Goal: Task Accomplishment & Management: Complete application form

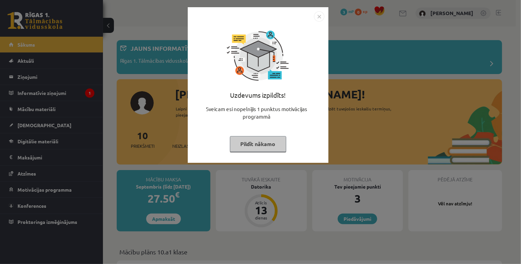
drag, startPoint x: 318, startPoint y: 17, endPoint x: 317, endPoint y: 24, distance: 7.3
click at [318, 17] on img "Close" at bounding box center [319, 16] width 10 height 10
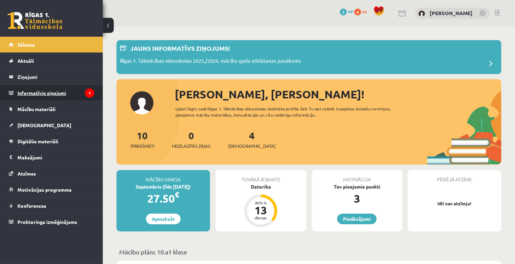
click at [63, 92] on legend "Informatīvie ziņojumi 1" at bounding box center [55, 93] width 77 height 16
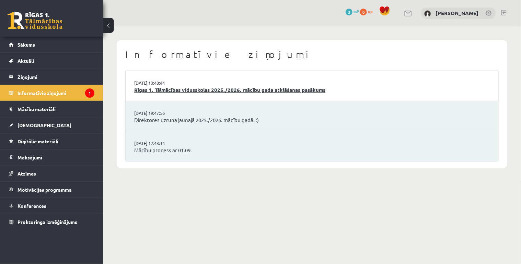
click at [159, 92] on link "Rīgas 1. Tālmācības vidusskolas 2025./2026. mācību gada atklāšanas pasākums" at bounding box center [311, 90] width 355 height 8
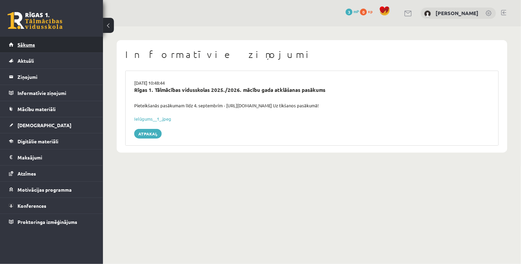
click at [51, 47] on link "Sākums" at bounding box center [51, 45] width 85 height 16
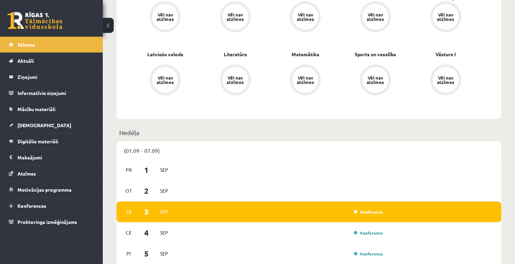
scroll to position [274, 0]
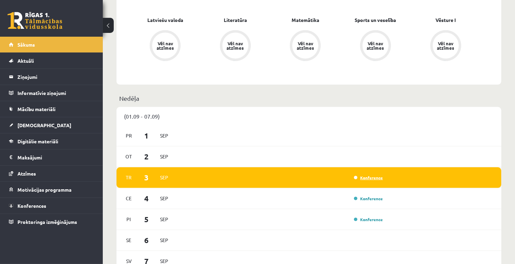
click at [360, 180] on link "Konference" at bounding box center [368, 177] width 29 height 5
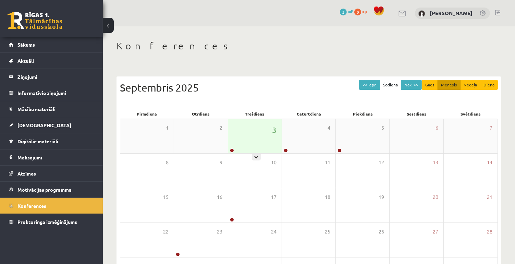
click at [270, 142] on div "3" at bounding box center [254, 136] width 53 height 34
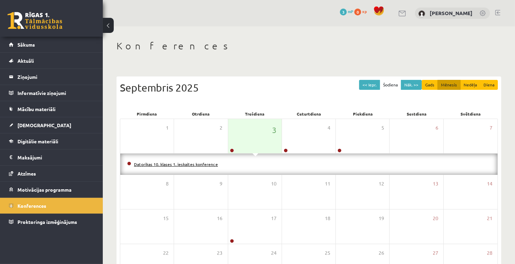
click at [192, 164] on link "Datorikas 10. klases 1. ieskaites konference" at bounding box center [176, 164] width 84 height 5
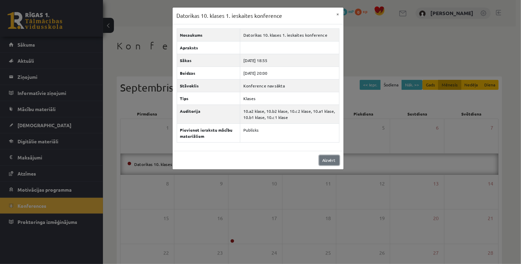
click at [332, 159] on link "Aizvērt" at bounding box center [329, 160] width 20 height 10
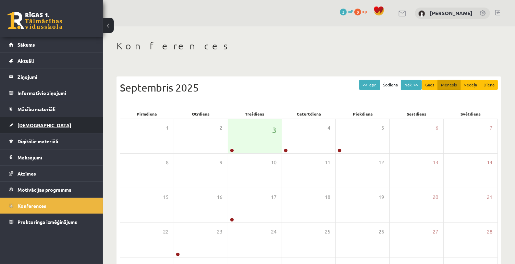
click at [52, 127] on link "[DEMOGRAPHIC_DATA]" at bounding box center [51, 125] width 85 height 16
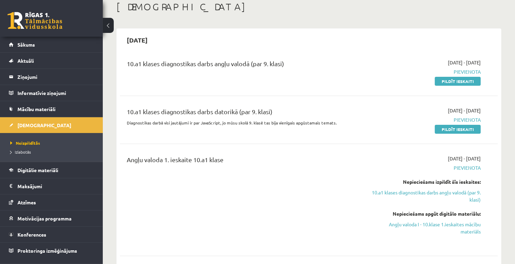
scroll to position [34, 0]
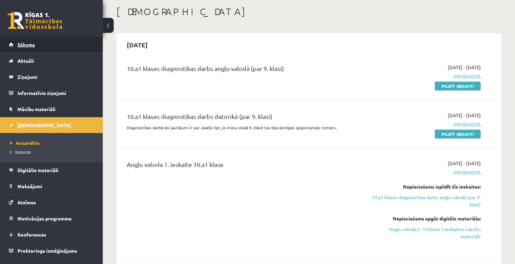
click at [49, 45] on link "Sākums" at bounding box center [51, 45] width 85 height 16
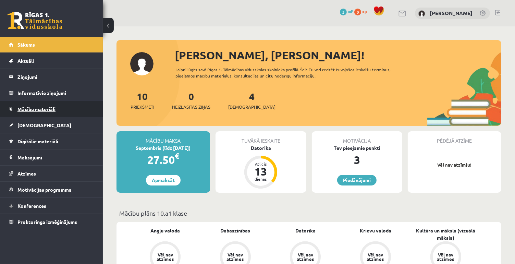
click at [45, 106] on span "Mācību materiāli" at bounding box center [36, 109] width 38 height 6
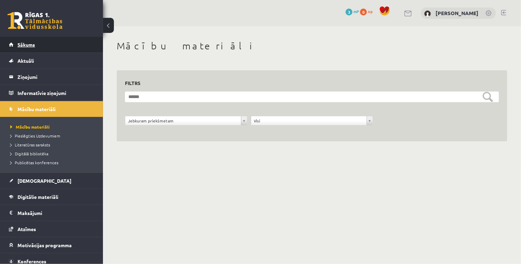
click at [27, 43] on span "Sākums" at bounding box center [25, 44] width 17 height 6
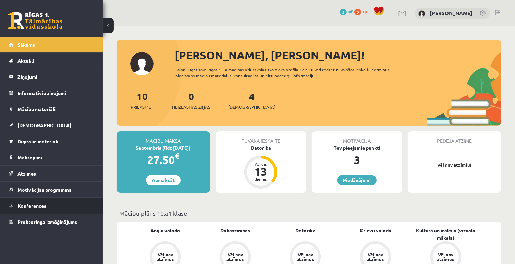
click at [36, 205] on span "Konferences" at bounding box center [31, 206] width 29 height 6
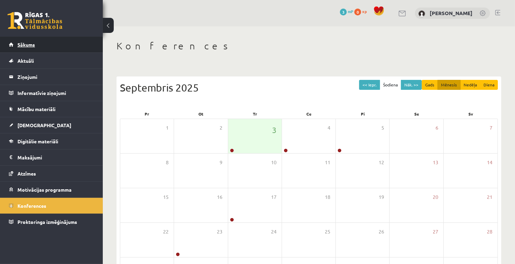
click at [26, 45] on span "Sākums" at bounding box center [25, 44] width 17 height 6
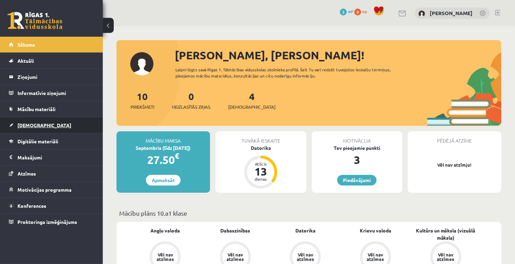
click at [44, 124] on link "[DEMOGRAPHIC_DATA]" at bounding box center [51, 125] width 85 height 16
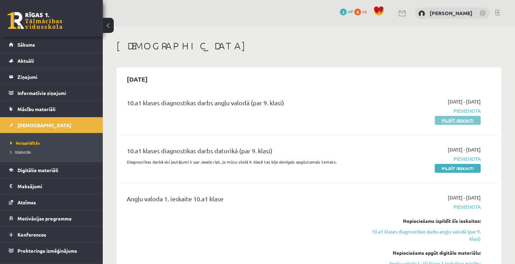
click at [472, 119] on link "Pildīt ieskaiti" at bounding box center [458, 120] width 46 height 9
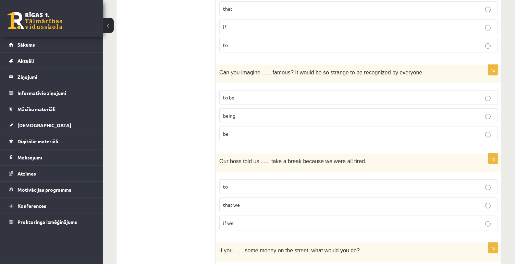
scroll to position [377, 0]
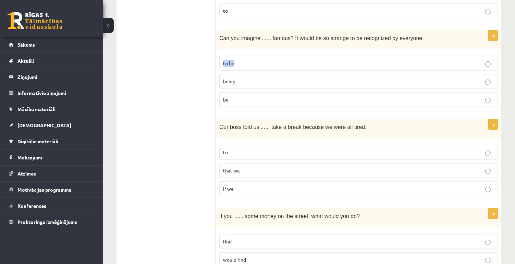
drag, startPoint x: 427, startPoint y: 38, endPoint x: 291, endPoint y: 48, distance: 136.2
click at [291, 48] on div "1p Can you imagine ...... famous? It would be so strange to be recognized by ev…" at bounding box center [359, 72] width 286 height 82
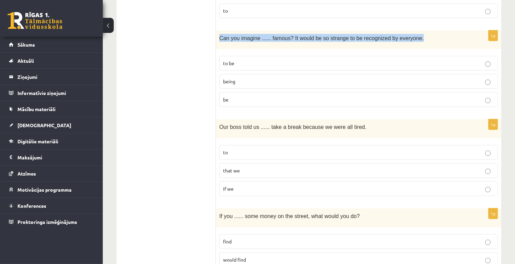
drag, startPoint x: 219, startPoint y: 37, endPoint x: 408, endPoint y: 43, distance: 189.4
click at [408, 43] on div "Can you imagine ...... famous? It would be so strange to be recognized by every…" at bounding box center [359, 40] width 286 height 19
copy span "Can you imagine ...... famous? It would be so strange to be recognized by every…"
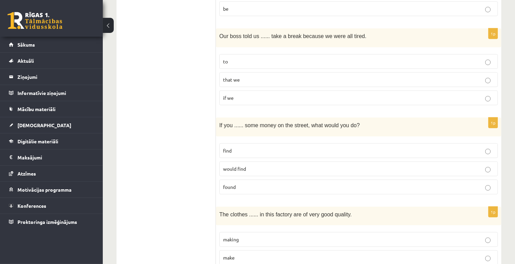
scroll to position [480, 0]
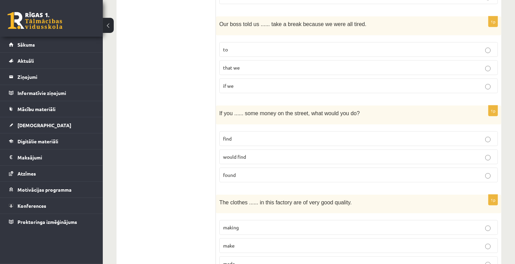
drag, startPoint x: 366, startPoint y: 20, endPoint x: 218, endPoint y: 28, distance: 148.0
click at [216, 28] on div "Our boss told us ...... take a break because we were all tired." at bounding box center [359, 25] width 286 height 19
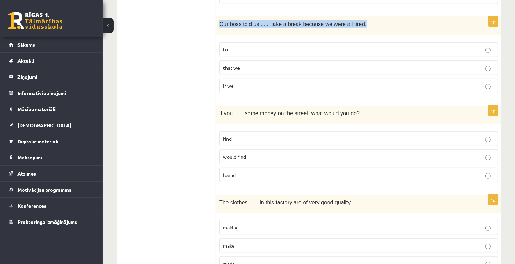
copy span "Our boss told us ...... take a break because we were all tired."
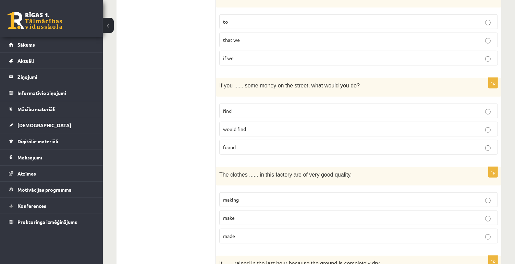
scroll to position [549, 0]
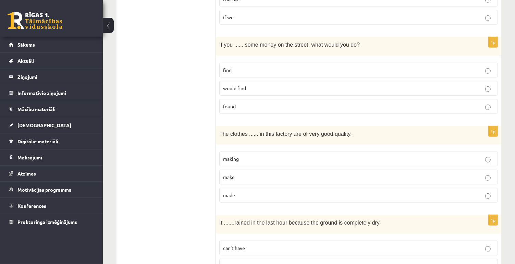
drag, startPoint x: 360, startPoint y: 40, endPoint x: 213, endPoint y: 47, distance: 147.3
click at [217, 46] on div "If you ...... some money on the street, what would you do?" at bounding box center [359, 46] width 286 height 19
drag, startPoint x: 218, startPoint y: 40, endPoint x: 367, endPoint y: 44, distance: 148.9
click at [367, 44] on div "If you ...... some money on the street, what would you do?" at bounding box center [359, 46] width 286 height 19
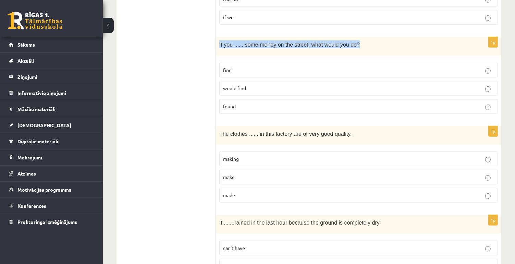
copy span "If you ...... some money on the street, what would you do?"
drag, startPoint x: 255, startPoint y: 83, endPoint x: 222, endPoint y: 86, distance: 33.1
click at [222, 86] on label "would find" at bounding box center [358, 88] width 279 height 15
copy span "would find"
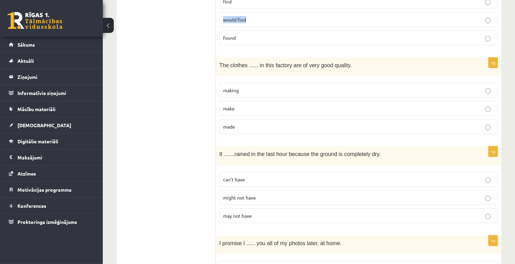
scroll to position [652, 0]
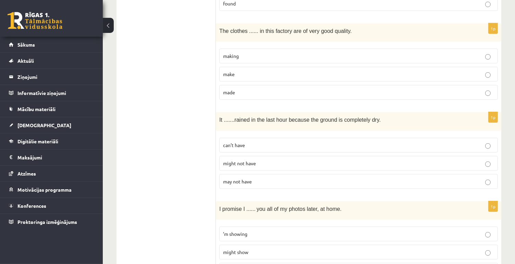
drag, startPoint x: 335, startPoint y: 26, endPoint x: 212, endPoint y: 36, distance: 123.5
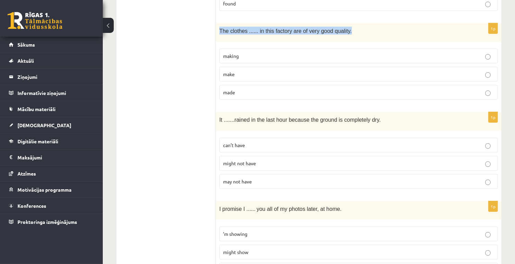
drag, startPoint x: 218, startPoint y: 28, endPoint x: 346, endPoint y: 28, distance: 127.9
click at [346, 28] on div "The clothes ...... in this factory are of very good quality." at bounding box center [359, 32] width 286 height 19
copy span "The clothes ...... in this factory are of very good quality."
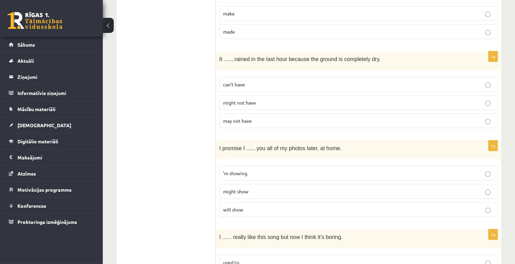
scroll to position [720, 0]
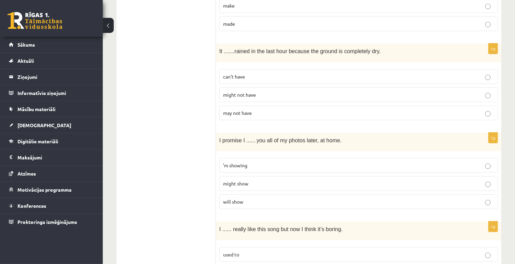
drag, startPoint x: 377, startPoint y: 48, endPoint x: 204, endPoint y: 55, distance: 172.9
click at [235, 66] on fieldset "can’t have might not have may not have" at bounding box center [358, 94] width 279 height 57
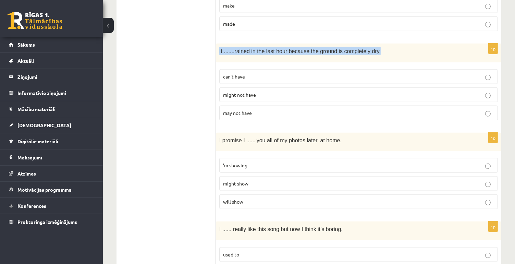
drag, startPoint x: 219, startPoint y: 50, endPoint x: 372, endPoint y: 44, distance: 153.1
click at [372, 47] on p "It ....... rained in the last hour because the ground is completely dry." at bounding box center [341, 51] width 245 height 8
copy p "It ....... rained in the last hour because the ground is completely dry."
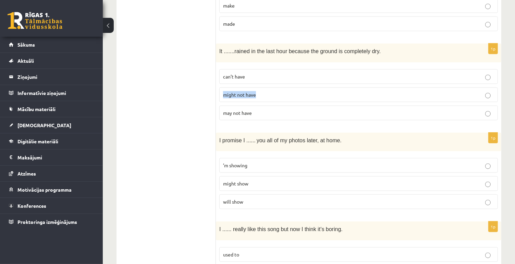
drag, startPoint x: 261, startPoint y: 91, endPoint x: 218, endPoint y: 91, distance: 42.2
click at [218, 91] on div "1p It ....... rained in the last hour because the ground is completely dry. can…" at bounding box center [359, 85] width 286 height 82
copy span "might not have"
drag, startPoint x: 251, startPoint y: 73, endPoint x: 228, endPoint y: 73, distance: 23.0
click at [216, 73] on div "1p It ....... rained in the last hour because the ground is completely dry. can…" at bounding box center [359, 85] width 286 height 82
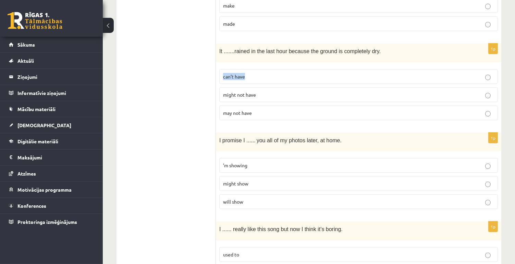
copy span "can’t have"
drag, startPoint x: 244, startPoint y: 111, endPoint x: 219, endPoint y: 111, distance: 24.3
click at [219, 111] on label "may not have" at bounding box center [358, 113] width 279 height 15
copy span "may not have"
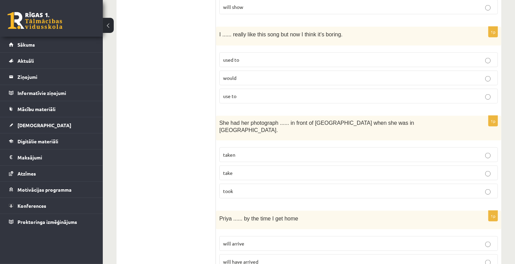
scroll to position [926, 0]
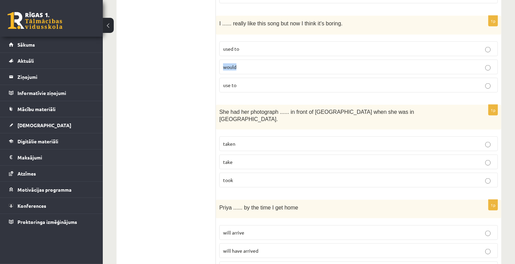
drag, startPoint x: 244, startPoint y: 61, endPoint x: 221, endPoint y: 62, distance: 22.7
click at [221, 62] on label "would" at bounding box center [358, 67] width 279 height 15
copy span "would"
drag, startPoint x: 245, startPoint y: 45, endPoint x: 223, endPoint y: 44, distance: 22.3
click at [223, 44] on label "used to" at bounding box center [358, 48] width 279 height 15
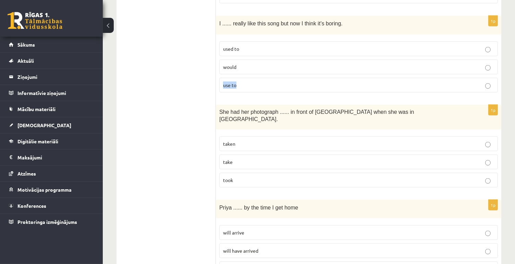
drag, startPoint x: 250, startPoint y: 82, endPoint x: 219, endPoint y: 82, distance: 30.5
click at [219, 82] on label "use to" at bounding box center [358, 85] width 279 height 15
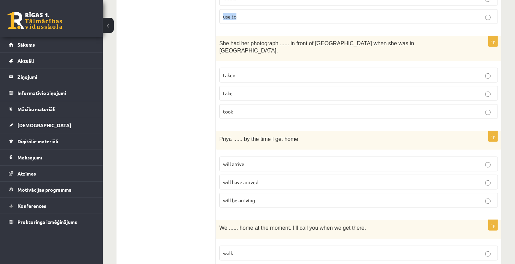
scroll to position [994, 0]
drag, startPoint x: 241, startPoint y: 100, endPoint x: 219, endPoint y: 100, distance: 22.0
click at [219, 100] on div "1p She had her photograph ...... in front of Notre Dame when she was in Paris. …" at bounding box center [359, 80] width 286 height 88
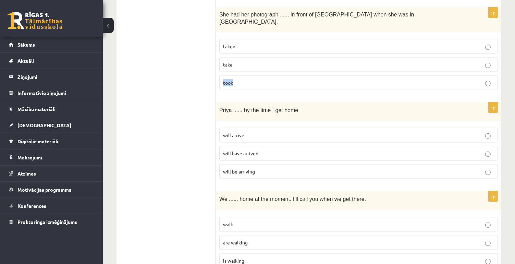
scroll to position [1063, 0]
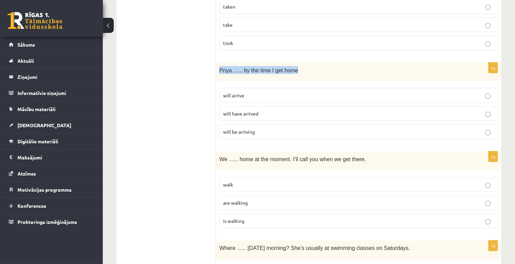
drag, startPoint x: 301, startPoint y: 58, endPoint x: 216, endPoint y: 60, distance: 84.4
click at [216, 63] on div "Priya ...... by the time I get home" at bounding box center [359, 72] width 286 height 19
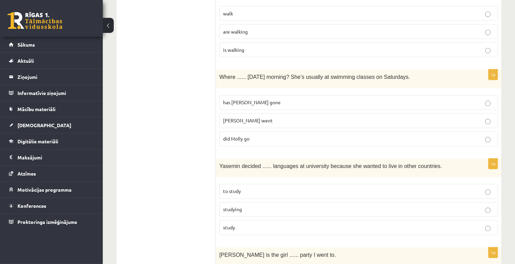
scroll to position [1235, 0]
drag, startPoint x: 262, startPoint y: 86, endPoint x: 231, endPoint y: 89, distance: 30.3
click at [220, 95] on label "has Molly gone" at bounding box center [358, 102] width 279 height 15
drag, startPoint x: 257, startPoint y: 125, endPoint x: 223, endPoint y: 127, distance: 33.3
click at [223, 135] on p "did Molly go" at bounding box center [358, 138] width 271 height 7
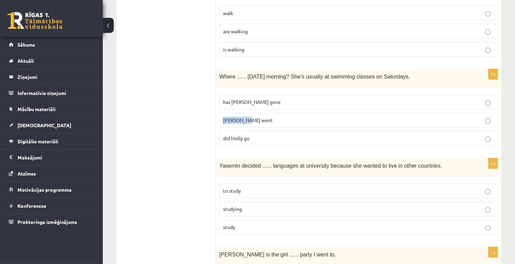
drag, startPoint x: 258, startPoint y: 107, endPoint x: 225, endPoint y: 106, distance: 32.9
click at [218, 106] on div "1p Where ...... yesterday morning? She’s usually at swimming classes on Saturda…" at bounding box center [359, 110] width 286 height 82
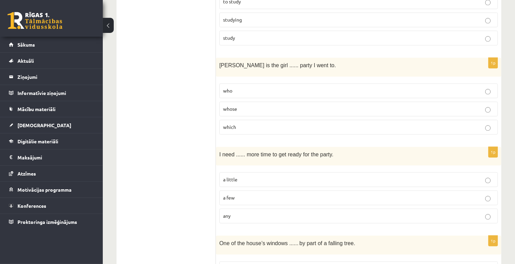
scroll to position [1440, 0]
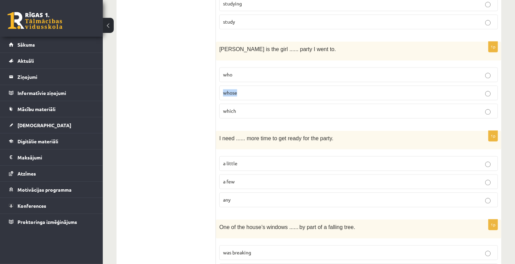
drag, startPoint x: 246, startPoint y: 77, endPoint x: 218, endPoint y: 78, distance: 27.1
click at [218, 78] on div "1p Jenny is the girl ...... party I went to. who whose which" at bounding box center [359, 82] width 286 height 82
drag, startPoint x: 241, startPoint y: 96, endPoint x: 222, endPoint y: 96, distance: 19.5
click at [222, 104] on label "which" at bounding box center [358, 111] width 279 height 15
click at [486, 107] on p "which" at bounding box center [358, 110] width 271 height 7
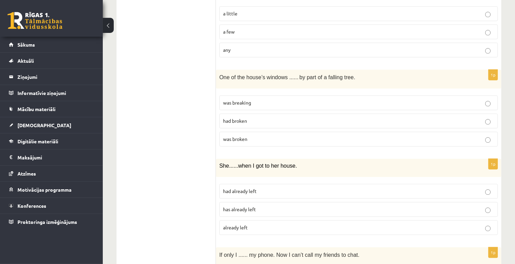
scroll to position [1612, 0]
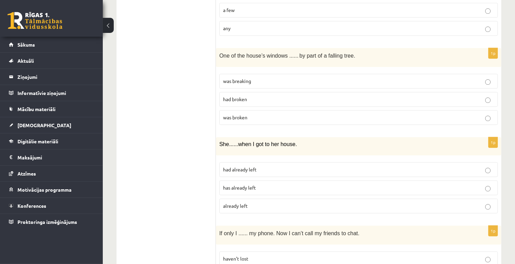
drag, startPoint x: 351, startPoint y: 41, endPoint x: 221, endPoint y: 45, distance: 130.4
click at [221, 48] on div "One of the house’s windows ...... by part of a falling tree." at bounding box center [359, 57] width 286 height 19
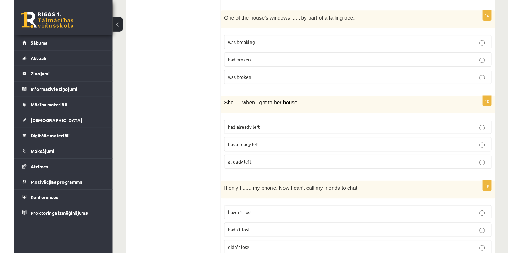
scroll to position [1659, 0]
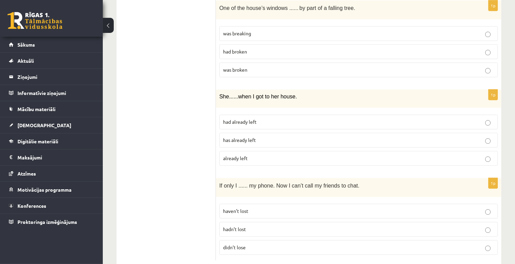
drag, startPoint x: 300, startPoint y: 83, endPoint x: 216, endPoint y: 83, distance: 84.0
click at [216, 90] on div "She ...... when I got to her house." at bounding box center [359, 99] width 286 height 18
drag, startPoint x: 250, startPoint y: 106, endPoint x: 218, endPoint y: 106, distance: 32.2
click at [218, 106] on div "1p She ...... when I got to her house. had already left has already left alread…" at bounding box center [359, 131] width 286 height 82
drag, startPoint x: 263, startPoint y: 122, endPoint x: 216, endPoint y: 124, distance: 47.0
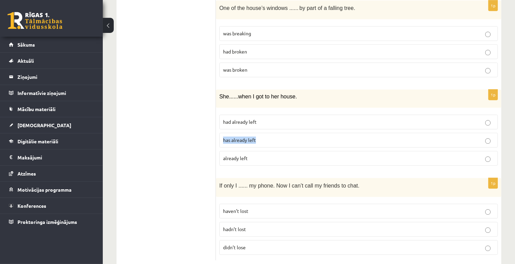
click at [216, 124] on div "1p She ...... when I got to her house. had already left has already left alread…" at bounding box center [359, 131] width 286 height 82
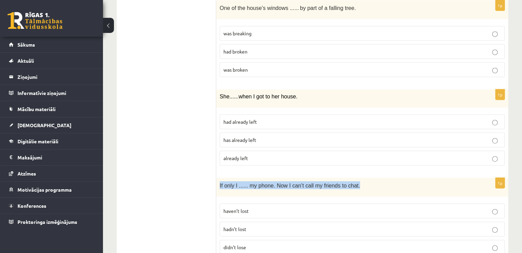
drag, startPoint x: 358, startPoint y: 168, endPoint x: 224, endPoint y: 172, distance: 134.8
click at [219, 181] on p "If only I ...... my phone. Now I can’t call my friends to chat." at bounding box center [344, 185] width 251 height 8
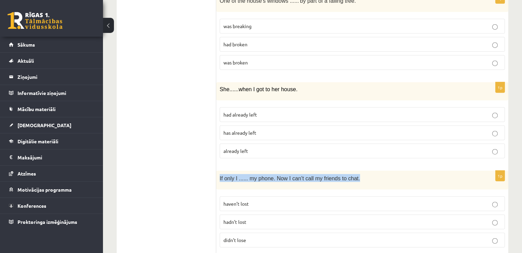
scroll to position [1671, 0]
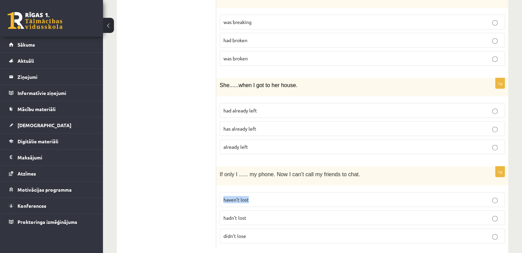
drag, startPoint x: 259, startPoint y: 183, endPoint x: 222, endPoint y: 183, distance: 37.0
click at [222, 192] on label "haven’t lost" at bounding box center [361, 199] width 285 height 15
drag, startPoint x: 262, startPoint y: 201, endPoint x: 249, endPoint y: 201, distance: 12.7
click at [249, 214] on p "hadn’t lost" at bounding box center [361, 217] width 277 height 7
drag, startPoint x: 249, startPoint y: 201, endPoint x: 228, endPoint y: 200, distance: 20.3
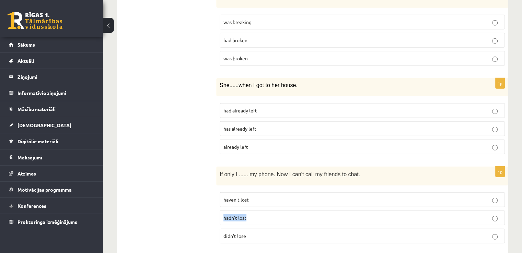
click at [220, 211] on label "hadn’t lost" at bounding box center [361, 218] width 285 height 15
drag, startPoint x: 255, startPoint y: 219, endPoint x: 220, endPoint y: 221, distance: 35.7
click at [220, 229] on label "didn’t lose" at bounding box center [361, 236] width 285 height 15
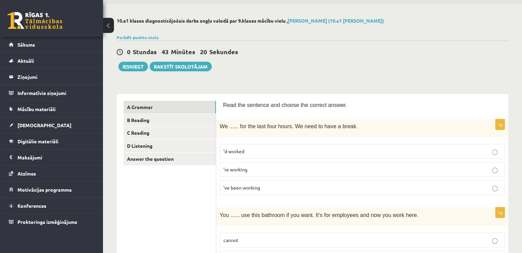
scroll to position [34, 0]
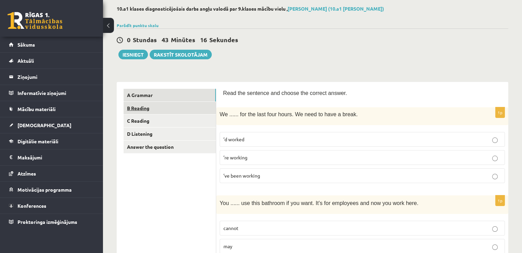
click at [151, 108] on link "B Reading" at bounding box center [169, 108] width 92 height 13
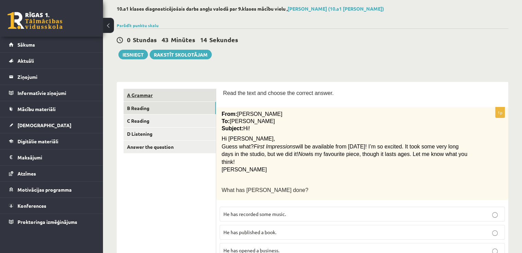
click at [140, 94] on link "A Grammar" at bounding box center [169, 95] width 92 height 13
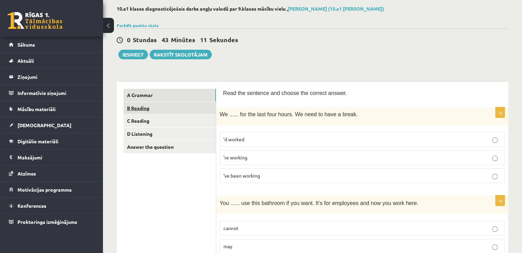
click at [150, 112] on link "B Reading" at bounding box center [169, 108] width 92 height 13
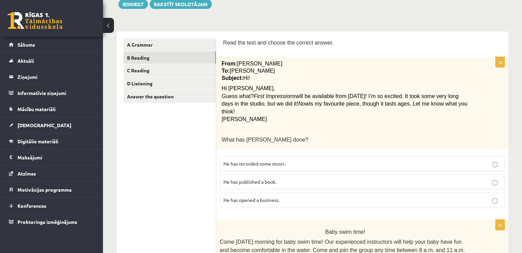
scroll to position [103, 0]
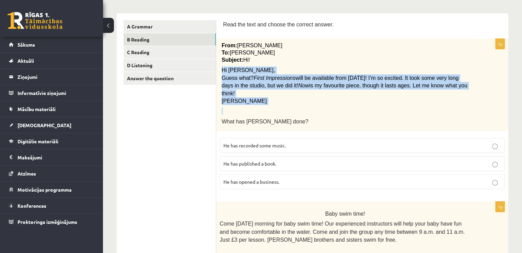
drag, startPoint x: 222, startPoint y: 69, endPoint x: 250, endPoint y: 99, distance: 41.0
click at [250, 99] on div "From: Pete To: Cathy Subject: Hi! Hi Cathy, Guess what? First Impressions will …" at bounding box center [362, 85] width 292 height 92
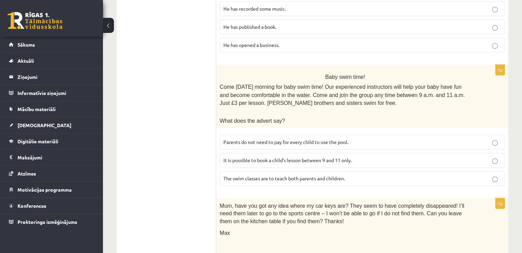
scroll to position [240, 0]
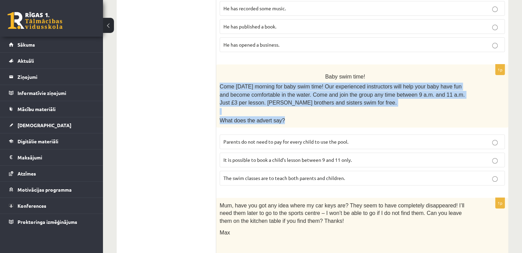
drag, startPoint x: 220, startPoint y: 75, endPoint x: 289, endPoint y: 114, distance: 79.4
click at [289, 114] on div "Baby swim time! Come on Sunday morning for baby swim time! Our experienced inst…" at bounding box center [362, 95] width 292 height 63
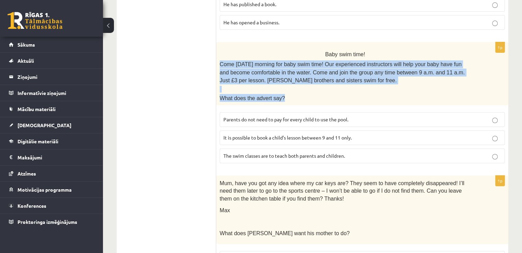
scroll to position [274, 0]
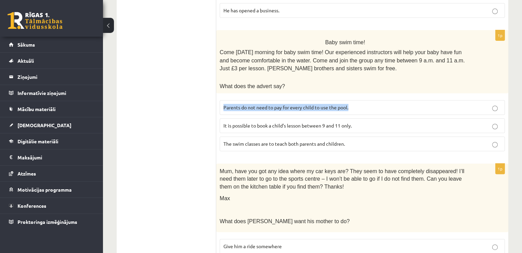
drag, startPoint x: 361, startPoint y: 98, endPoint x: 220, endPoint y: 98, distance: 140.6
click at [220, 100] on label "Parents do not need to pay for every child to use the pool." at bounding box center [361, 107] width 285 height 15
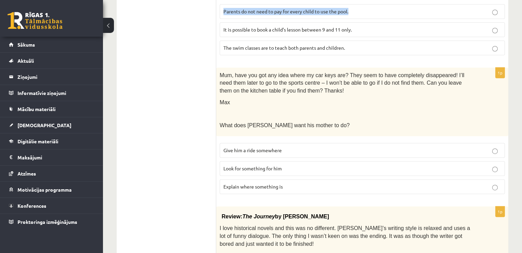
scroll to position [377, 0]
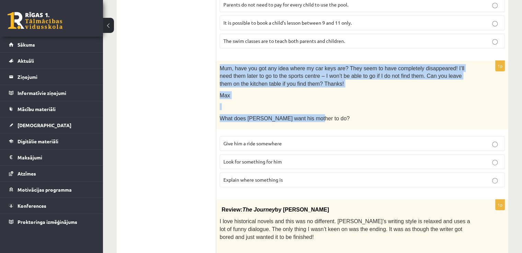
drag, startPoint x: 219, startPoint y: 58, endPoint x: 310, endPoint y: 114, distance: 106.8
click at [310, 114] on div "Mum, have you got any idea where my car keys are? They seem to have completely …" at bounding box center [362, 95] width 292 height 69
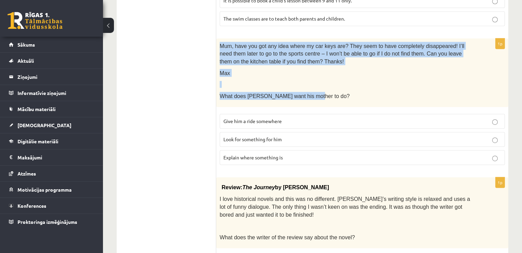
scroll to position [412, 0]
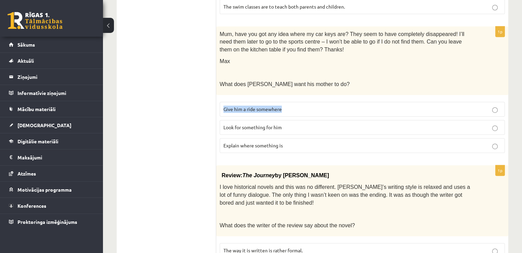
drag, startPoint x: 302, startPoint y: 98, endPoint x: 219, endPoint y: 100, distance: 82.7
click at [219, 102] on label "Give him a ride somewhere" at bounding box center [361, 109] width 285 height 15
drag, startPoint x: 286, startPoint y: 116, endPoint x: 223, endPoint y: 119, distance: 63.2
click at [223, 124] on p "Look for something for him" at bounding box center [361, 127] width 277 height 7
drag, startPoint x: 290, startPoint y: 134, endPoint x: 229, endPoint y: 136, distance: 61.1
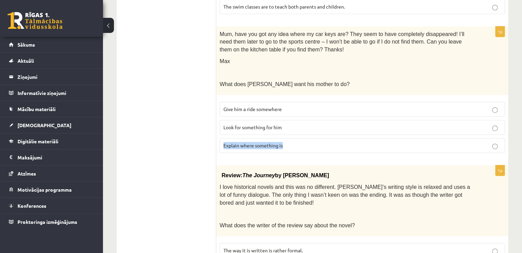
click at [222, 138] on label "Explain where something is" at bounding box center [361, 145] width 285 height 15
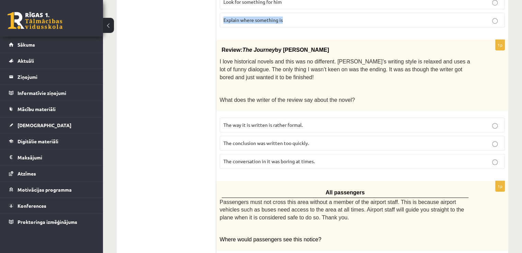
scroll to position [549, 0]
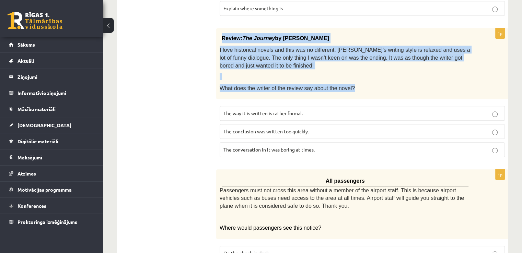
drag, startPoint x: 219, startPoint y: 29, endPoint x: 370, endPoint y: 80, distance: 159.0
click at [370, 80] on div "Review: The Journey by Elizabeth Brown I love historical novels and this was no…" at bounding box center [362, 63] width 292 height 71
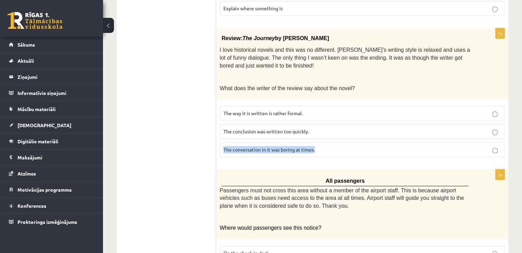
drag, startPoint x: 325, startPoint y: 139, endPoint x: 219, endPoint y: 140, distance: 106.3
click at [217, 140] on div "1p Review: The Journey by Elizabeth Brown I love historical novels and this was…" at bounding box center [362, 95] width 292 height 134
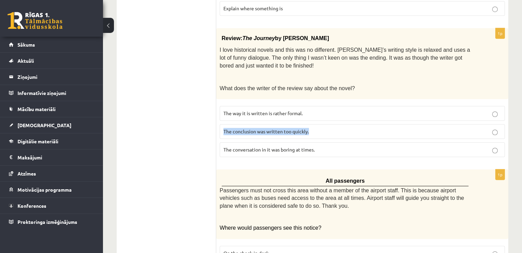
drag, startPoint x: 315, startPoint y: 118, endPoint x: 224, endPoint y: 122, distance: 91.0
click at [223, 124] on label "The conclusion was written too quickly." at bounding box center [361, 131] width 285 height 15
drag, startPoint x: 312, startPoint y: 102, endPoint x: 212, endPoint y: 105, distance: 99.5
click at [212, 105] on div "**********" at bounding box center [312, 8] width 391 height 881
click at [306, 110] on p "The way it is written is rather formal." at bounding box center [361, 113] width 277 height 7
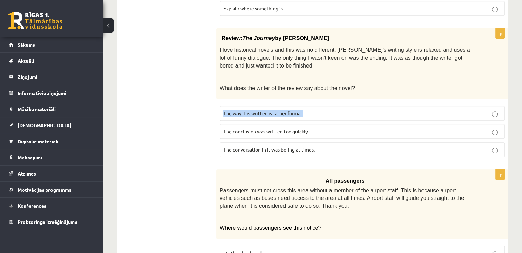
drag, startPoint x: 305, startPoint y: 102, endPoint x: 221, endPoint y: 102, distance: 83.7
click at [221, 106] on label "The way it is written is rather formal." at bounding box center [361, 113] width 285 height 15
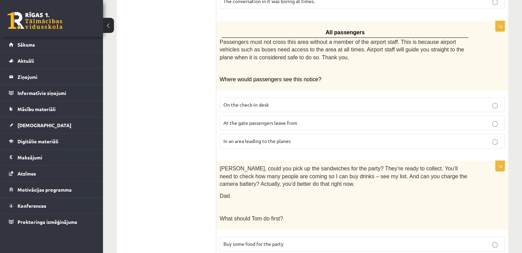
scroll to position [686, 0]
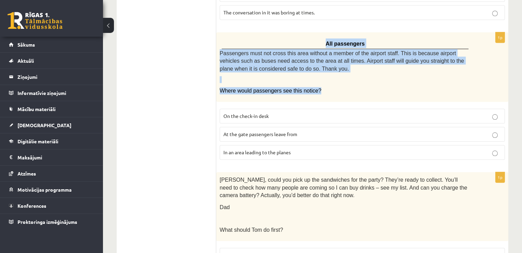
drag, startPoint x: 222, startPoint y: 35, endPoint x: 344, endPoint y: 83, distance: 131.6
click at [344, 83] on div "All passengers Passengers must not cross this area without a member of the airp…" at bounding box center [362, 67] width 292 height 70
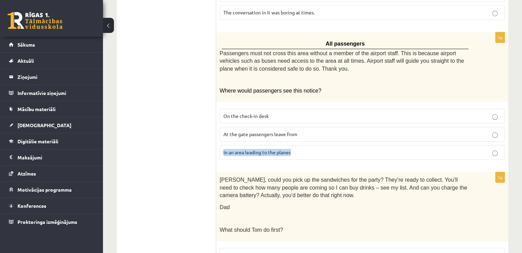
drag, startPoint x: 305, startPoint y: 138, endPoint x: 218, endPoint y: 140, distance: 86.1
click at [218, 140] on div "1p All passengers Passengers must not cross this area without a member of the a…" at bounding box center [362, 98] width 292 height 133
drag, startPoint x: 325, startPoint y: 117, endPoint x: 284, endPoint y: 121, distance: 41.7
click at [284, 127] on label "At the gate passengers leave from" at bounding box center [361, 134] width 285 height 15
click at [325, 131] on p "At the gate passengers leave from" at bounding box center [361, 134] width 277 height 7
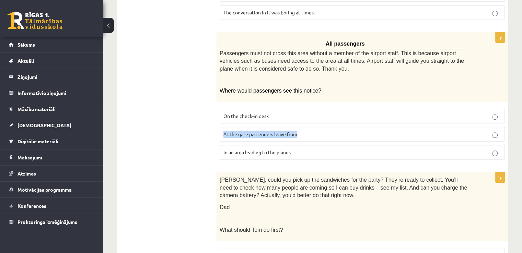
drag, startPoint x: 300, startPoint y: 119, endPoint x: 223, endPoint y: 120, distance: 77.2
click at [223, 127] on label "At the gate passengers leave from" at bounding box center [361, 134] width 285 height 15
drag, startPoint x: 292, startPoint y: 135, endPoint x: 220, endPoint y: 140, distance: 72.5
click at [220, 145] on label "In an area leading to the planes" at bounding box center [361, 152] width 285 height 15
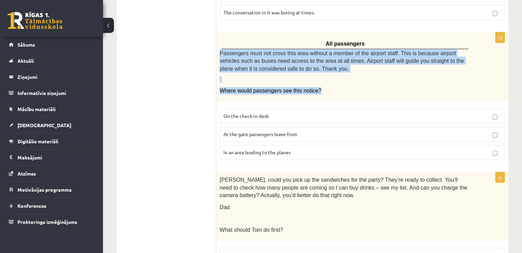
drag, startPoint x: 220, startPoint y: 37, endPoint x: 325, endPoint y: 81, distance: 113.9
click at [325, 81] on div "All passengers Passengers must not cross this area without a member of the airp…" at bounding box center [362, 67] width 292 height 70
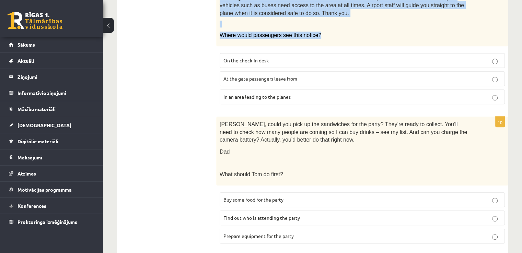
scroll to position [743, 0]
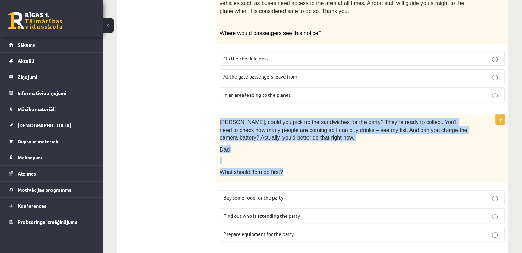
drag, startPoint x: 220, startPoint y: 106, endPoint x: 287, endPoint y: 157, distance: 84.2
click at [287, 157] on div "Tom, could you pick up the sandwiches for the party? They’re ready to collect. …" at bounding box center [362, 149] width 292 height 69
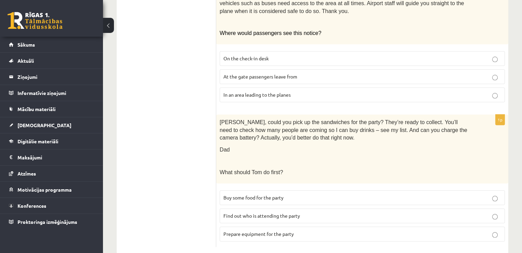
click at [353, 190] on label "Buy some food for the party" at bounding box center [361, 197] width 285 height 15
drag, startPoint x: 310, startPoint y: 201, endPoint x: 218, endPoint y: 202, distance: 91.9
click at [218, 202] on div "1p Tom, could you pick up the sandwiches for the party? They’re ready to collec…" at bounding box center [362, 181] width 292 height 132
drag, startPoint x: 302, startPoint y: 218, endPoint x: 235, endPoint y: 220, distance: 67.2
click at [221, 227] on label "Prepare equipment for the party" at bounding box center [361, 234] width 285 height 15
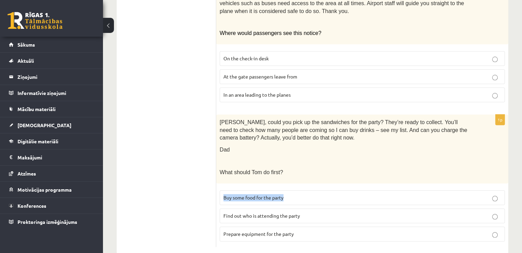
drag, startPoint x: 290, startPoint y: 182, endPoint x: 223, endPoint y: 183, distance: 66.9
click at [223, 194] on p "Buy some food for the party" at bounding box center [361, 197] width 277 height 7
drag, startPoint x: 301, startPoint y: 201, endPoint x: 224, endPoint y: 204, distance: 77.2
click at [224, 212] on p "Find out who is attending the party" at bounding box center [361, 215] width 277 height 7
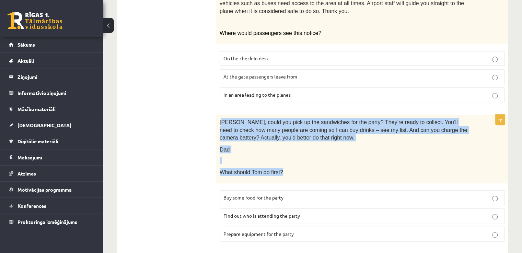
drag, startPoint x: 221, startPoint y: 107, endPoint x: 292, endPoint y: 168, distance: 93.2
click at [292, 168] on div "Tom, could you pick up the sandwiches for the party? They’re ready to collect. …" at bounding box center [362, 149] width 292 height 69
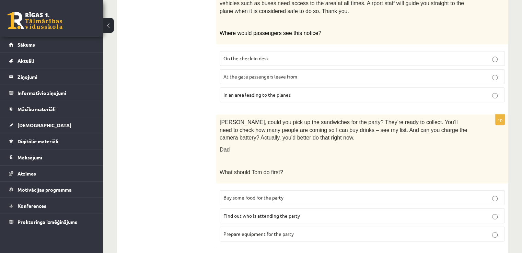
click at [351, 193] on fieldset "Buy some food for the party Find out who is attending the party Prepare equipme…" at bounding box center [361, 215] width 285 height 57
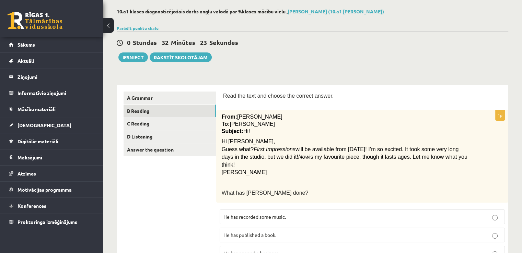
scroll to position [0, 0]
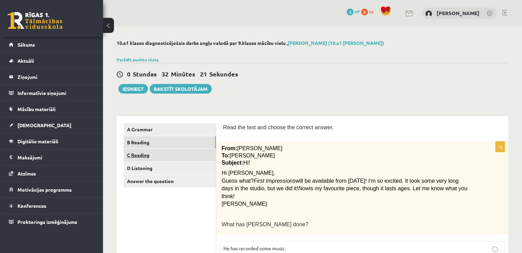
click at [143, 157] on link "C Reading" at bounding box center [169, 155] width 92 height 13
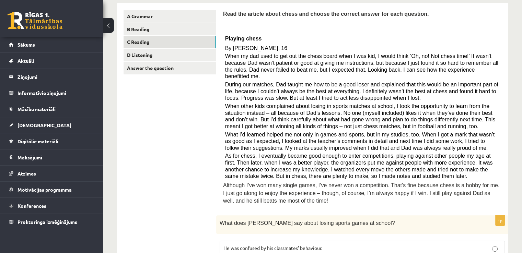
scroll to position [103, 0]
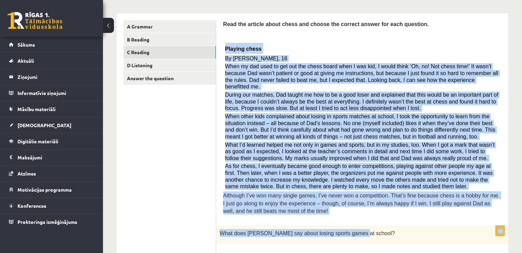
drag, startPoint x: 224, startPoint y: 47, endPoint x: 362, endPoint y: 216, distance: 218.5
click at [329, 209] on div "Read the article about chess and choose the correct answer for each question. P…" at bounding box center [362, 119] width 278 height 199
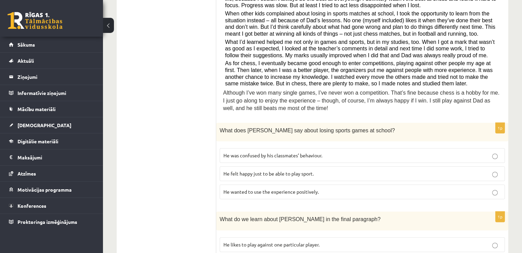
scroll to position [240, 0]
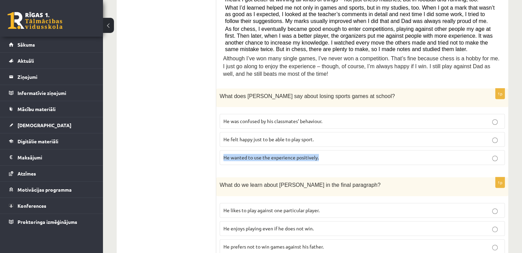
drag, startPoint x: 324, startPoint y: 150, endPoint x: 222, endPoint y: 150, distance: 101.5
click at [222, 150] on label "He wanted to use the experience positively." at bounding box center [361, 157] width 285 height 15
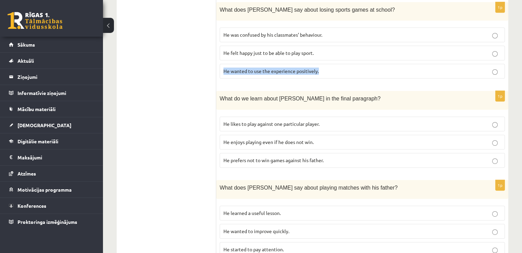
scroll to position [343, 0]
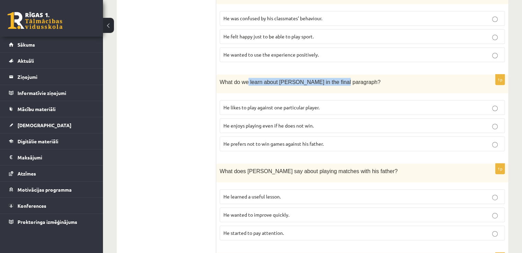
drag, startPoint x: 334, startPoint y: 74, endPoint x: 246, endPoint y: 79, distance: 88.6
click at [246, 79] on div "What do we learn about Sam in the final paragraph?" at bounding box center [362, 83] width 292 height 19
click at [365, 118] on label "He enjoys playing even if he does not win." at bounding box center [361, 125] width 285 height 15
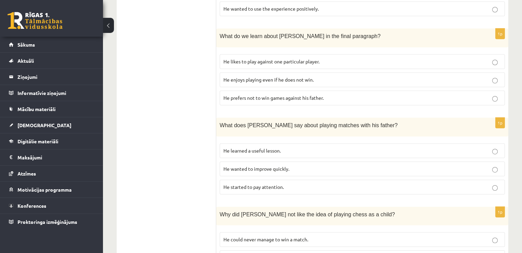
scroll to position [377, 0]
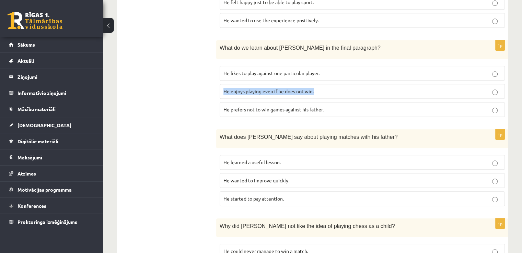
drag, startPoint x: 321, startPoint y: 83, endPoint x: 216, endPoint y: 90, distance: 105.2
click at [216, 90] on div "1p What do we learn about Sam in the final paragraph? He likes to play against …" at bounding box center [362, 81] width 292 height 82
drag, startPoint x: 323, startPoint y: 64, endPoint x: 201, endPoint y: 70, distance: 121.9
click at [201, 70] on div "**********" at bounding box center [312, 111] width 391 height 745
click at [371, 70] on p "He likes to play against one particular player." at bounding box center [361, 73] width 277 height 7
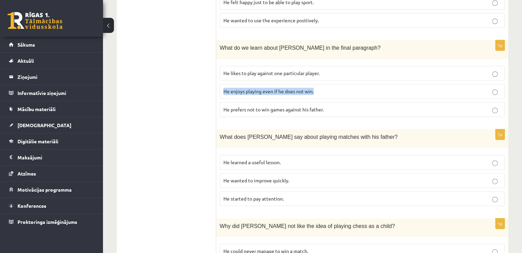
click at [327, 70] on p "He likes to play against one particular player." at bounding box center [361, 73] width 277 height 7
drag, startPoint x: 326, startPoint y: 66, endPoint x: 229, endPoint y: 64, distance: 97.1
click at [216, 65] on div "1p What do we learn about Sam in the final paragraph? He likes to play against …" at bounding box center [362, 81] width 292 height 82
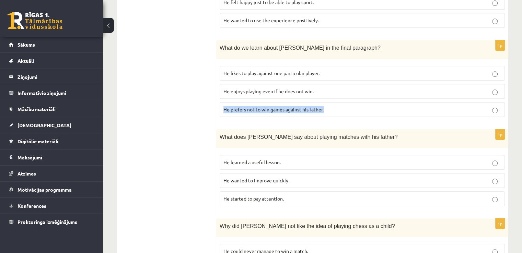
drag, startPoint x: 328, startPoint y: 98, endPoint x: 223, endPoint y: 104, distance: 105.5
click at [223, 104] on label "He prefers not to win games against his father." at bounding box center [361, 109] width 285 height 15
click at [357, 88] on p "He enjoys playing even if he does not win." at bounding box center [361, 91] width 277 height 7
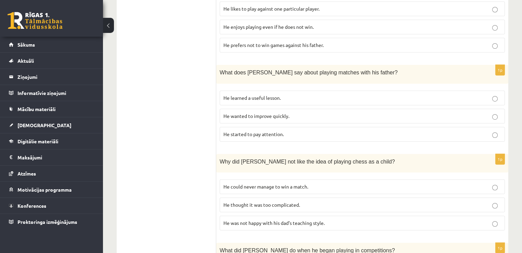
scroll to position [446, 0]
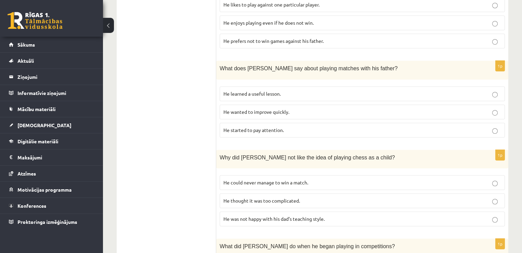
drag, startPoint x: 289, startPoint y: 85, endPoint x: 214, endPoint y: 87, distance: 75.5
click at [214, 87] on div "**********" at bounding box center [312, 42] width 391 height 745
click at [313, 92] on label "He learned a useful lesson." at bounding box center [361, 93] width 285 height 15
drag, startPoint x: 299, startPoint y: 104, endPoint x: 216, endPoint y: 105, distance: 83.0
click at [216, 105] on div "1p What does Sam say about playing matches with his father? He learned a useful…" at bounding box center [362, 102] width 292 height 82
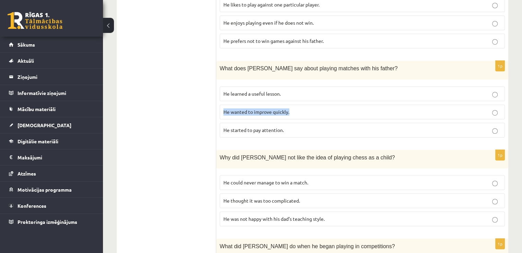
drag, startPoint x: 287, startPoint y: 124, endPoint x: 235, endPoint y: 125, distance: 52.5
click at [208, 128] on div "**********" at bounding box center [312, 42] width 391 height 745
click at [274, 125] on label "He started to pay attention." at bounding box center [361, 130] width 285 height 15
drag, startPoint x: 286, startPoint y: 121, endPoint x: 229, endPoint y: 123, distance: 57.3
click at [217, 124] on div "1p What does Sam say about playing matches with his father? He learned a useful…" at bounding box center [362, 102] width 292 height 82
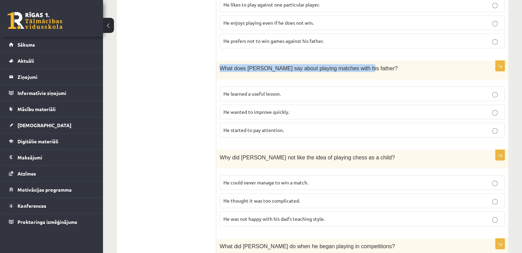
drag, startPoint x: 355, startPoint y: 59, endPoint x: 219, endPoint y: 64, distance: 136.6
click at [219, 64] on div "What does Sam say about playing matches with his father?" at bounding box center [362, 70] width 292 height 19
drag, startPoint x: 267, startPoint y: 84, endPoint x: 224, endPoint y: 86, distance: 43.6
click at [215, 87] on div "**********" at bounding box center [312, 42] width 391 height 745
click at [305, 90] on p "He learned a useful lesson." at bounding box center [361, 93] width 277 height 7
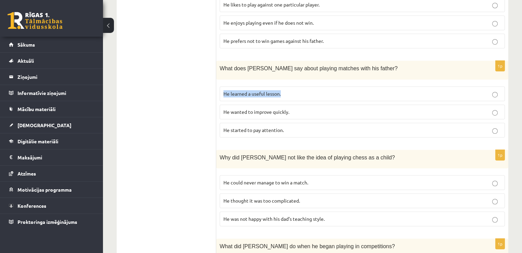
drag, startPoint x: 287, startPoint y: 87, endPoint x: 222, endPoint y: 87, distance: 64.5
click at [222, 87] on label "He learned a useful lesson." at bounding box center [361, 93] width 285 height 15
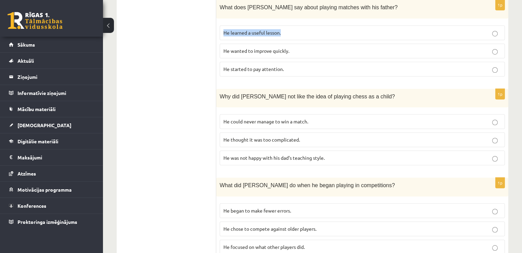
scroll to position [549, 0]
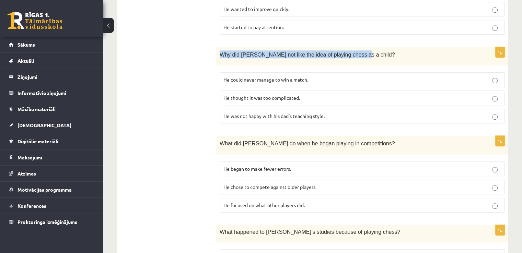
drag, startPoint x: 350, startPoint y: 46, endPoint x: 216, endPoint y: 47, distance: 133.7
click at [216, 47] on div "Why did Sam not like the idea of playing chess as a child?" at bounding box center [362, 56] width 292 height 19
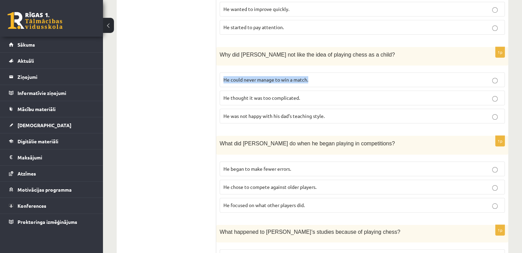
drag, startPoint x: 325, startPoint y: 70, endPoint x: 223, endPoint y: 72, distance: 102.5
click at [223, 76] on p "He could never manage to win a match." at bounding box center [361, 79] width 277 height 7
drag, startPoint x: 307, startPoint y: 86, endPoint x: 228, endPoint y: 90, distance: 79.6
click at [219, 90] on div "1p Why did Sam not like the idea of playing chess as a child? He could never ma…" at bounding box center [362, 88] width 292 height 82
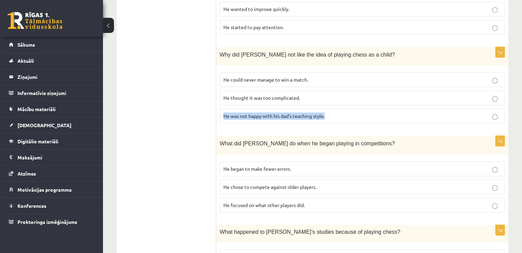
drag, startPoint x: 333, startPoint y: 109, endPoint x: 219, endPoint y: 109, distance: 114.2
click at [219, 109] on div "1p Why did Sam not like the idea of playing chess as a child? He could never ma…" at bounding box center [362, 88] width 292 height 82
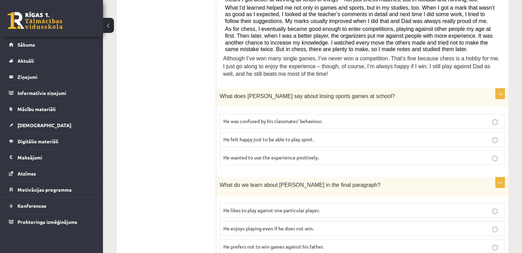
scroll to position [69, 0]
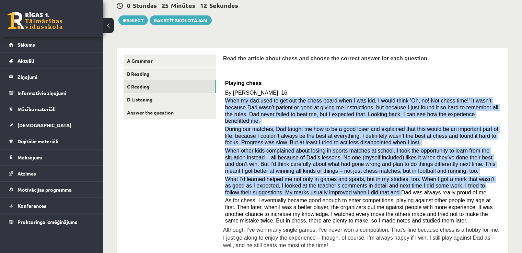
drag, startPoint x: 226, startPoint y: 99, endPoint x: 332, endPoint y: 188, distance: 138.3
click at [332, 188] on div "Read the article about chess and choose the correct answer for each question. P…" at bounding box center [362, 154] width 278 height 199
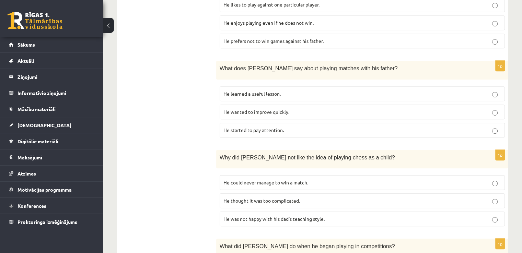
scroll to position [514, 0]
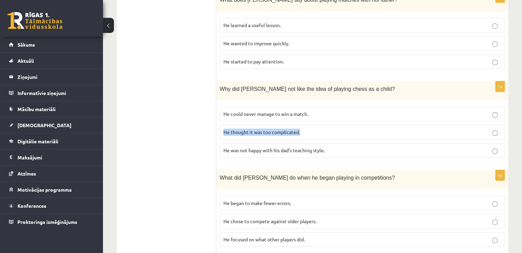
drag, startPoint x: 309, startPoint y: 124, endPoint x: 228, endPoint y: 122, distance: 80.6
click at [223, 125] on label "He thought it was too complicated." at bounding box center [361, 132] width 285 height 15
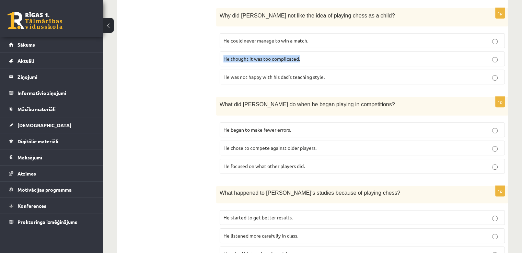
scroll to position [612, 0]
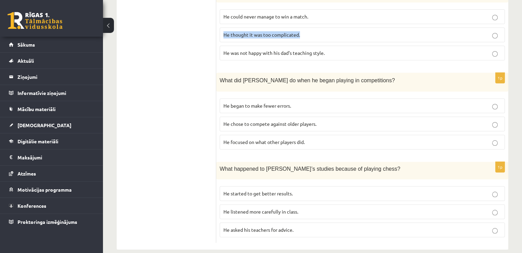
drag, startPoint x: 353, startPoint y: 72, endPoint x: 215, endPoint y: 77, distance: 137.9
click at [217, 79] on div "What did Sam do when he began playing in competitions?" at bounding box center [362, 82] width 292 height 19
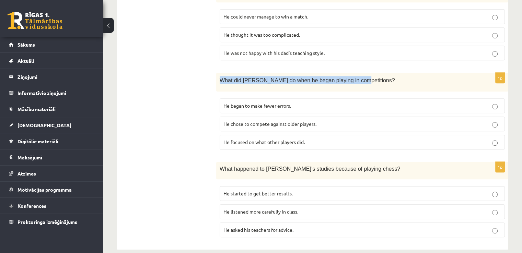
drag, startPoint x: 219, startPoint y: 70, endPoint x: 368, endPoint y: 72, distance: 148.8
click at [368, 73] on div "What did Sam do when he began playing in competitions?" at bounding box center [362, 82] width 292 height 19
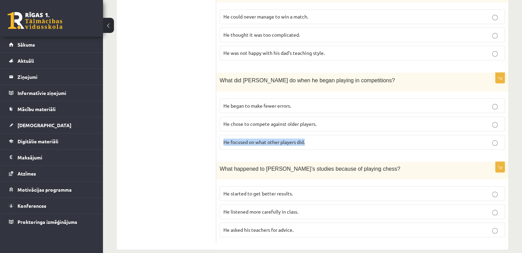
drag, startPoint x: 318, startPoint y: 132, endPoint x: 222, endPoint y: 136, distance: 96.1
click at [222, 136] on label "He focused on what other players did." at bounding box center [361, 142] width 285 height 15
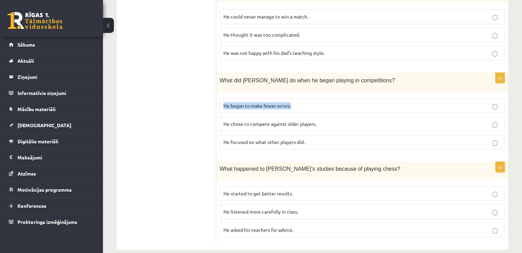
drag, startPoint x: 298, startPoint y: 96, endPoint x: 219, endPoint y: 97, distance: 78.5
click at [219, 97] on div "1p What did Sam do when he began playing in competitions? He began to make fewe…" at bounding box center [362, 114] width 292 height 82
click at [400, 143] on div "1p What did Sam do when he began playing in competitions? He began to make fewe…" at bounding box center [362, 114] width 292 height 82
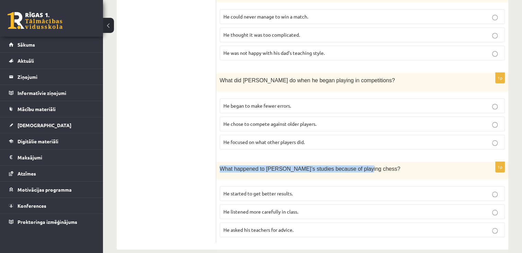
drag, startPoint x: 351, startPoint y: 161, endPoint x: 216, endPoint y: 164, distance: 134.5
click at [216, 164] on div "What happened to Sam’s studies because of playing chess?" at bounding box center [362, 170] width 292 height 17
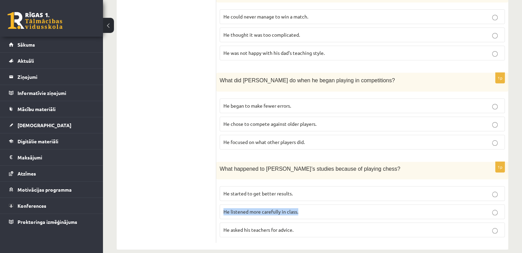
drag, startPoint x: 305, startPoint y: 203, endPoint x: 222, endPoint y: 204, distance: 83.7
click at [222, 204] on label "He listened more carefully in class." at bounding box center [361, 211] width 285 height 15
drag, startPoint x: 299, startPoint y: 222, endPoint x: 223, endPoint y: 221, distance: 76.5
click at [223, 223] on label "He asked his teachers for advice." at bounding box center [361, 230] width 285 height 15
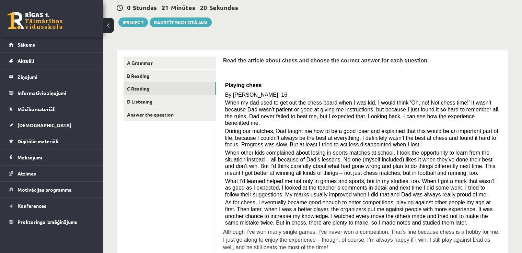
scroll to position [29, 0]
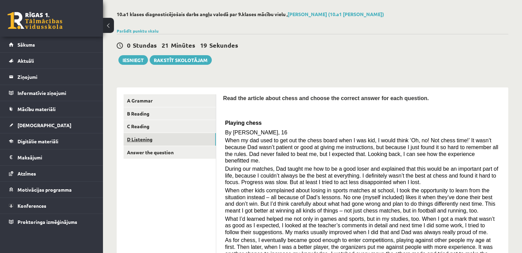
click at [155, 142] on link "D Listening" at bounding box center [169, 139] width 92 height 13
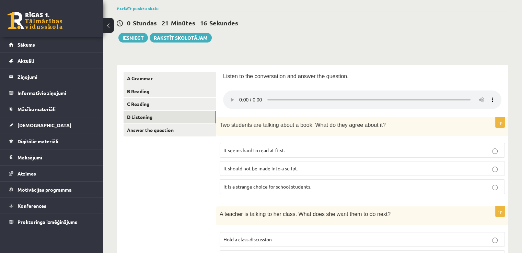
scroll to position [63, 0]
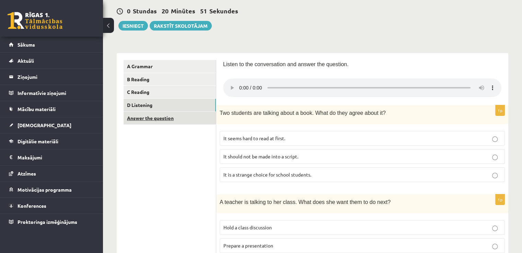
drag, startPoint x: 376, startPoint y: 110, endPoint x: 211, endPoint y: 117, distance: 165.1
click at [363, 140] on p "It seems hard to read at first." at bounding box center [361, 138] width 277 height 7
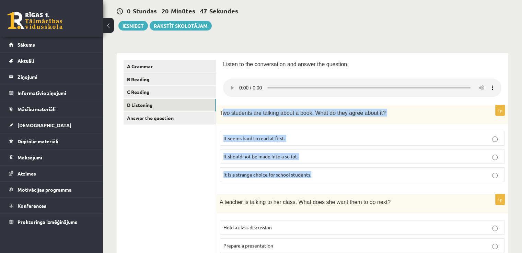
drag, startPoint x: 221, startPoint y: 111, endPoint x: 320, endPoint y: 180, distance: 120.3
click at [320, 180] on div "1p Two students are talking about a book. What do they agree about it? It seems…" at bounding box center [362, 146] width 292 height 82
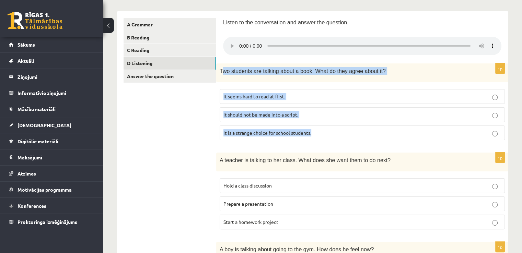
scroll to position [132, 0]
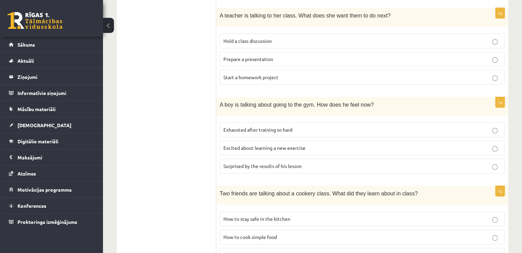
scroll to position [289, 0]
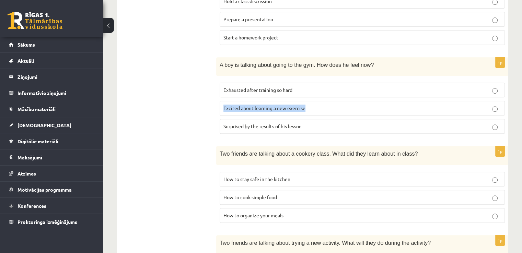
drag, startPoint x: 301, startPoint y: 107, endPoint x: 222, endPoint y: 111, distance: 79.0
click at [222, 111] on label "Excited about learning a new exercise" at bounding box center [361, 108] width 285 height 15
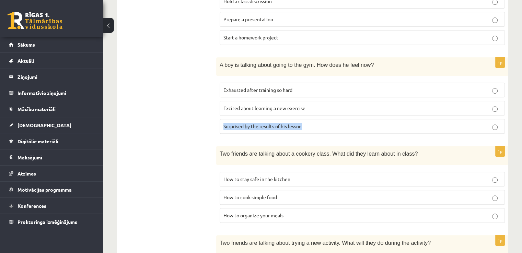
drag, startPoint x: 305, startPoint y: 126, endPoint x: 217, endPoint y: 132, distance: 88.3
click at [217, 132] on div "1p A boy is talking about going to the gym. How does he feel now? Exhausted aft…" at bounding box center [362, 98] width 292 height 82
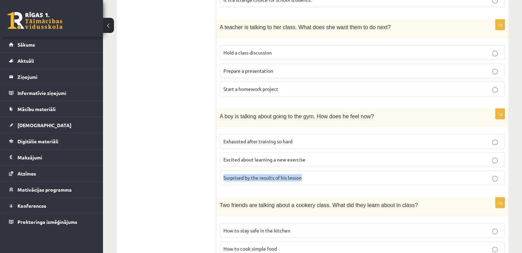
scroll to position [221, 0]
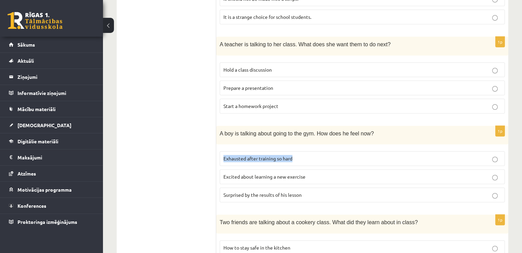
drag, startPoint x: 297, startPoint y: 157, endPoint x: 224, endPoint y: 157, distance: 73.7
click at [224, 157] on p "Exhausted after training so hard" at bounding box center [361, 158] width 277 height 7
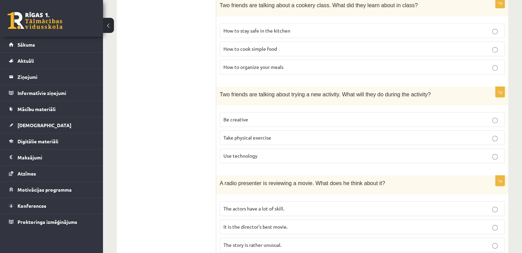
scroll to position [461, 0]
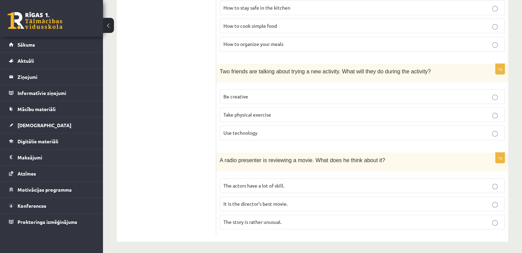
drag, startPoint x: 289, startPoint y: 184, endPoint x: 228, endPoint y: 184, distance: 60.7
click at [302, 186] on p "The actors have a lot of skill." at bounding box center [361, 185] width 277 height 7
drag, startPoint x: 283, startPoint y: 183, endPoint x: 225, endPoint y: 186, distance: 58.1
click at [225, 186] on p "The actors have a lot of skill." at bounding box center [361, 185] width 277 height 7
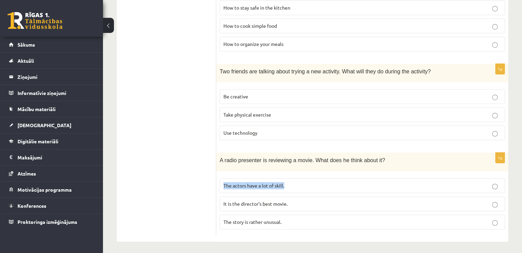
drag, startPoint x: 300, startPoint y: 183, endPoint x: 223, endPoint y: 186, distance: 76.5
click at [223, 186] on p "The actors have a lot of skill." at bounding box center [361, 185] width 277 height 7
drag, startPoint x: 275, startPoint y: 201, endPoint x: 218, endPoint y: 202, distance: 57.0
click at [267, 202] on span "It is the director’s best movie." at bounding box center [255, 204] width 64 height 6
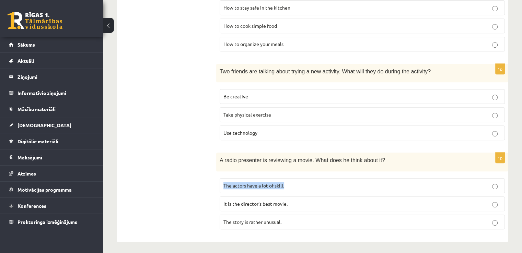
click at [297, 203] on p "It is the director’s best movie." at bounding box center [361, 203] width 277 height 7
drag, startPoint x: 259, startPoint y: 201, endPoint x: 202, endPoint y: 206, distance: 57.2
click at [298, 201] on p "It is the director’s best movie." at bounding box center [361, 203] width 277 height 7
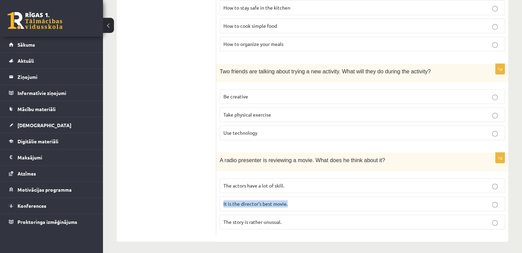
drag, startPoint x: 254, startPoint y: 202, endPoint x: 219, endPoint y: 204, distance: 35.1
click at [219, 204] on div "1p A radio presenter is reviewing a movie. What does he think about it? The act…" at bounding box center [362, 194] width 292 height 82
drag, startPoint x: 289, startPoint y: 219, endPoint x: 222, endPoint y: 222, distance: 66.6
click at [222, 222] on label "The story is rather unusual." at bounding box center [361, 222] width 285 height 15
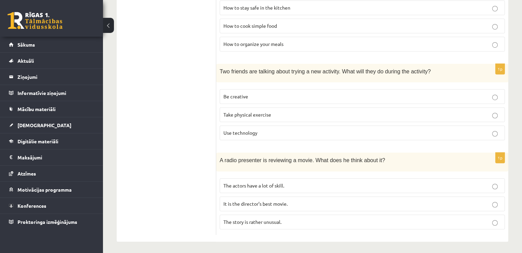
drag, startPoint x: 288, startPoint y: 183, endPoint x: 227, endPoint y: 181, distance: 60.7
drag, startPoint x: 304, startPoint y: 218, endPoint x: 305, endPoint y: 215, distance: 3.4
click at [305, 218] on p "The story is rather unusual." at bounding box center [361, 221] width 277 height 7
drag, startPoint x: 293, startPoint y: 184, endPoint x: 222, endPoint y: 186, distance: 71.0
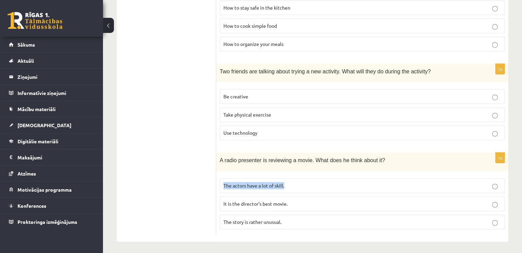
click at [222, 186] on label "The actors have a lot of skill." at bounding box center [361, 185] width 285 height 15
click at [292, 202] on p "It is the director’s best movie." at bounding box center [361, 203] width 277 height 7
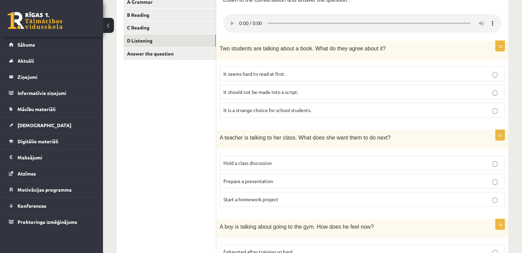
scroll to position [15, 0]
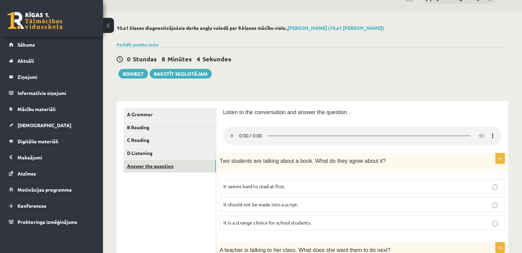
click at [162, 166] on link "Answer the question" at bounding box center [169, 166] width 92 height 13
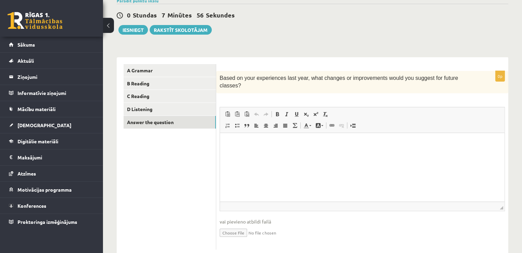
scroll to position [34, 0]
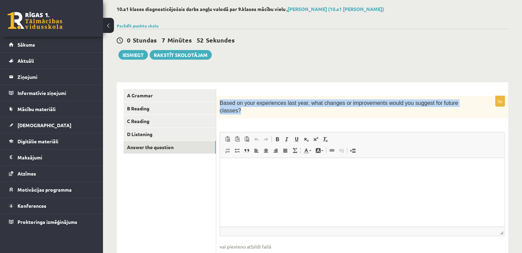
drag, startPoint x: 465, startPoint y: 104, endPoint x: 217, endPoint y: 104, distance: 247.6
click at [217, 104] on div "Based on your experiences last year, what changes or improvements would you sug…" at bounding box center [362, 107] width 292 height 22
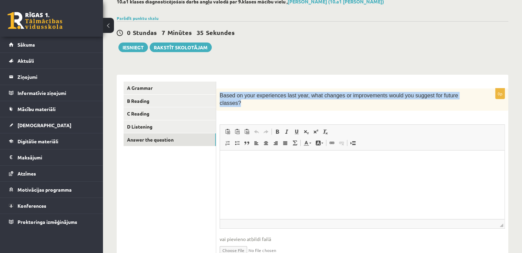
scroll to position [0, 0]
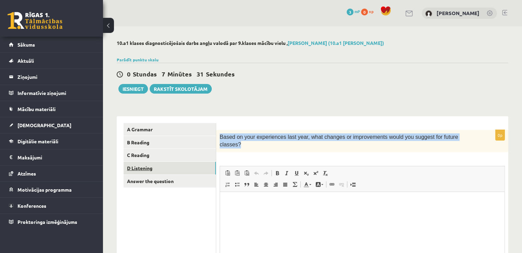
click at [164, 169] on link "D Listening" at bounding box center [169, 168] width 92 height 13
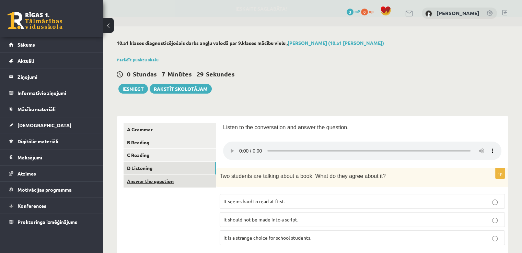
click at [182, 181] on link "Answer the question" at bounding box center [169, 181] width 92 height 13
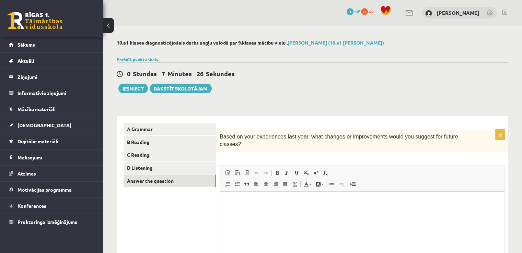
scroll to position [68, 0]
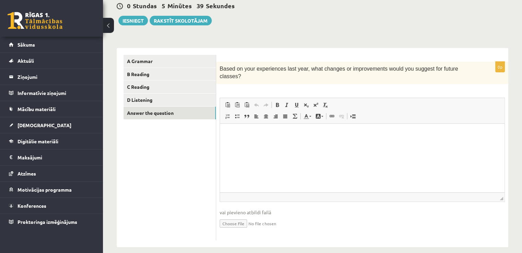
click at [247, 144] on html at bounding box center [362, 133] width 284 height 21
click at [236, 135] on p "**********" at bounding box center [362, 133] width 271 height 7
click at [313, 142] on html "**********" at bounding box center [362, 133] width 284 height 21
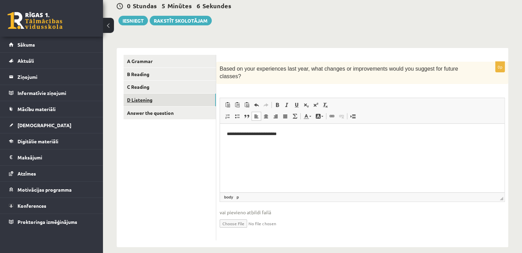
click at [162, 100] on link "D Listening" at bounding box center [169, 100] width 92 height 13
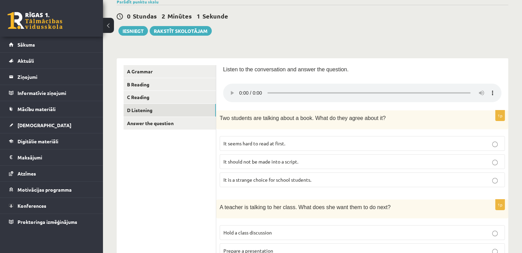
scroll to position [69, 0]
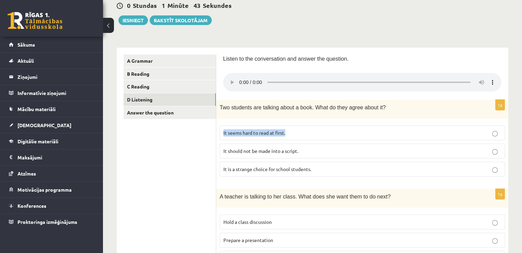
drag, startPoint x: 296, startPoint y: 134, endPoint x: 223, endPoint y: 139, distance: 73.2
click at [223, 139] on label "It seems hard to read at first." at bounding box center [361, 133] width 285 height 15
click at [135, 21] on button "Iesniegt" at bounding box center [132, 20] width 29 height 10
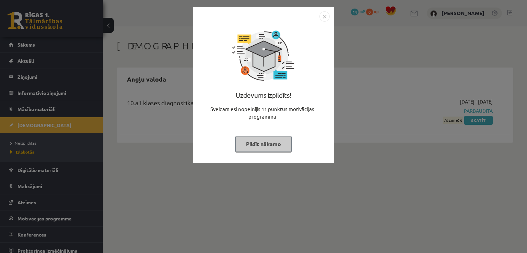
click at [326, 17] on img "Close" at bounding box center [324, 16] width 10 height 10
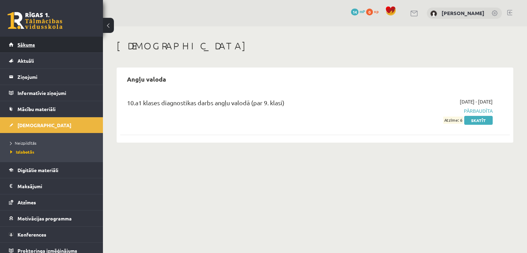
click at [23, 40] on link "Sākums" at bounding box center [51, 45] width 85 height 16
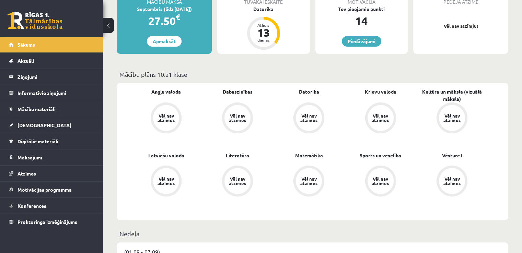
click at [21, 40] on link "Sākums" at bounding box center [51, 45] width 85 height 16
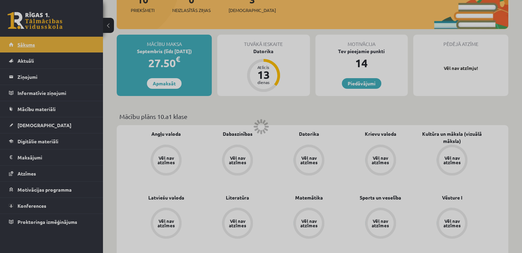
click at [21, 40] on div at bounding box center [261, 126] width 522 height 253
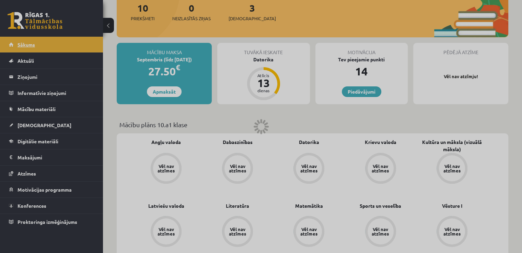
scroll to position [76, 0]
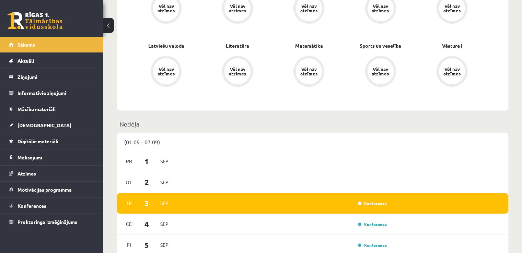
scroll to position [249, 0]
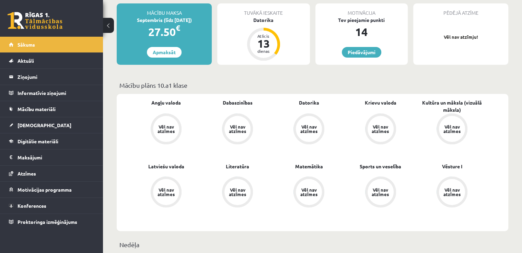
click at [27, 26] on link at bounding box center [35, 20] width 55 height 17
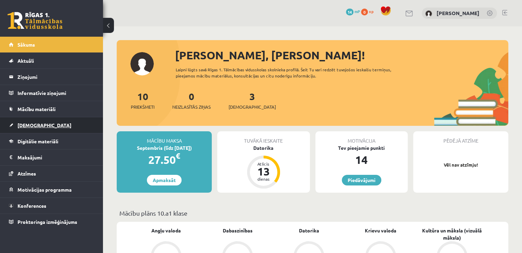
click at [43, 124] on link "[DEMOGRAPHIC_DATA]" at bounding box center [51, 125] width 85 height 16
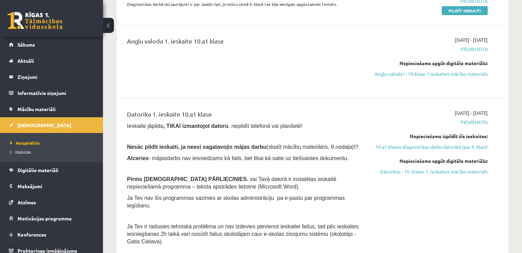
scroll to position [100, 0]
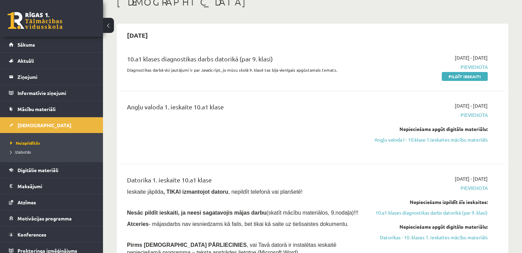
click at [271, 146] on div "Angļu valoda 1. ieskaite 10.a1 klase" at bounding box center [245, 127] width 247 height 51
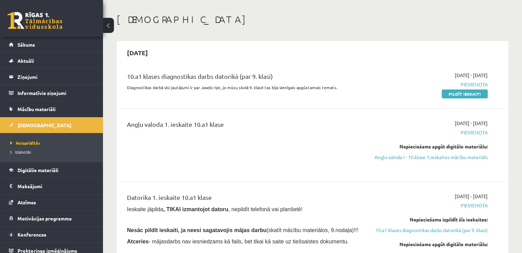
scroll to position [21, 0]
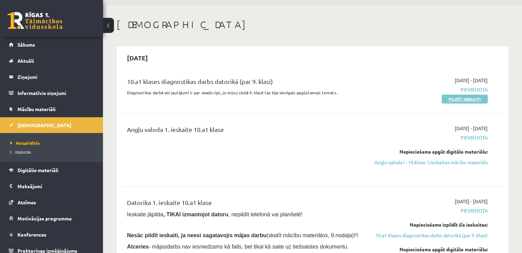
click at [469, 100] on link "Pildīt ieskaiti" at bounding box center [464, 99] width 46 height 9
click at [411, 190] on div "10.a1 klases diagnostikas darbs datorikā (par 9. klasi) Diagnostikas darbā visi…" at bounding box center [312, 211] width 384 height 283
click at [452, 99] on link "Pildīt ieskaiti" at bounding box center [464, 99] width 46 height 9
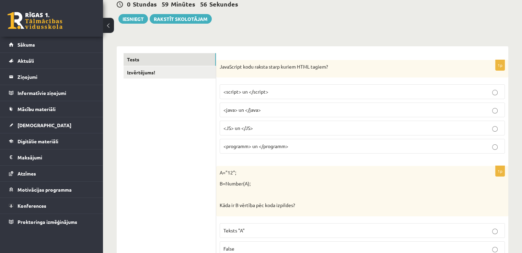
scroll to position [81, 0]
drag, startPoint x: 330, startPoint y: 68, endPoint x: 220, endPoint y: 64, distance: 109.5
click at [220, 64] on p "JavaScript kodu raksta starp kuriem HTML tagiem?" at bounding box center [344, 66] width 251 height 7
copy p "JavaScript kodu raksta starp kuriem HTML tagiem?"
click at [340, 180] on p "B=Number(A);" at bounding box center [344, 183] width 251 height 7
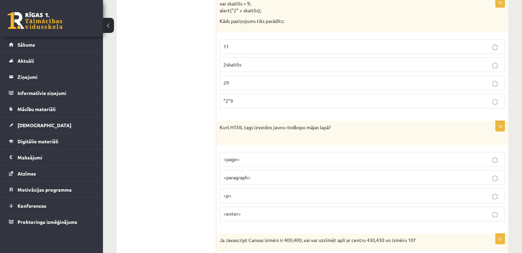
scroll to position [0, 0]
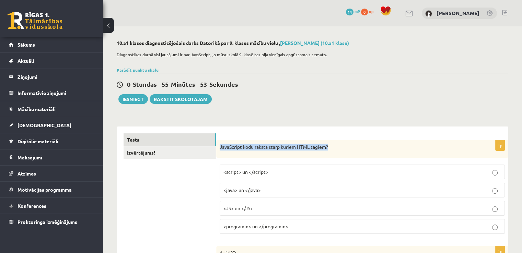
drag, startPoint x: 303, startPoint y: 148, endPoint x: 218, endPoint y: 151, distance: 85.1
click at [218, 151] on div "JavaScript kodu raksta starp kuriem HTML tagiem?" at bounding box center [362, 149] width 292 height 18
copy p "JavaScript kodu raksta starp kuriem HTML tagiem?"
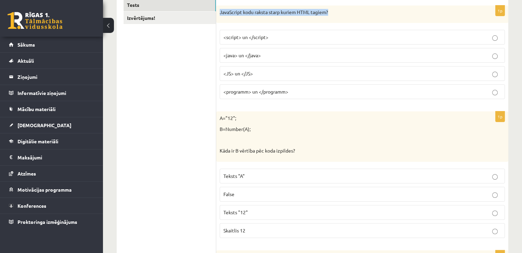
scroll to position [171, 0]
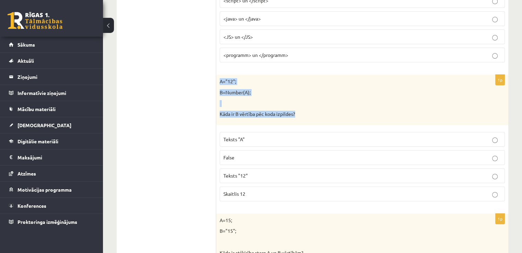
drag, startPoint x: 220, startPoint y: 80, endPoint x: 290, endPoint y: 111, distance: 76.7
click at [307, 116] on div "A="12"; B=Number(A); Kāda ir B vērtība pēc koda izpildes?" at bounding box center [362, 100] width 292 height 50
copy div "A="12"; B=Number(A); Kāda ir B vērtība pēc koda izpildes?"
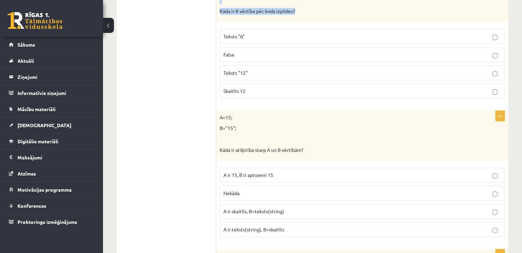
scroll to position [309, 0]
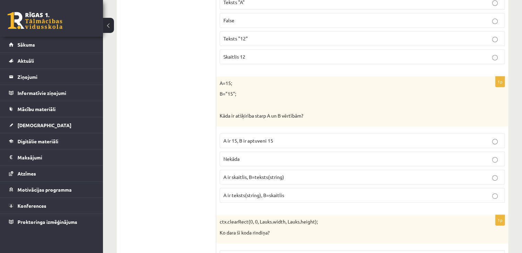
drag, startPoint x: 296, startPoint y: 114, endPoint x: 210, endPoint y: 57, distance: 104.1
click at [296, 92] on p "B="15";" at bounding box center [344, 94] width 251 height 7
drag, startPoint x: 220, startPoint y: 80, endPoint x: 323, endPoint y: 115, distance: 108.1
click at [325, 115] on div "A=15; B="15"; Kāda ir atšķirība starp A un B vērtībām?" at bounding box center [362, 101] width 292 height 50
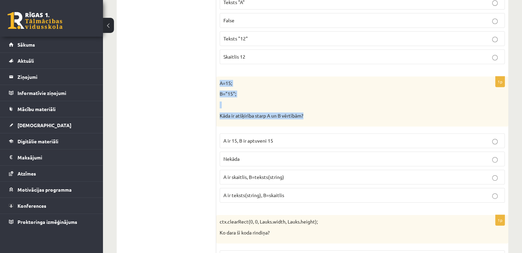
copy div "A=15; B="15"; Kāda ir atšķirība starp A un B vērtībām?"
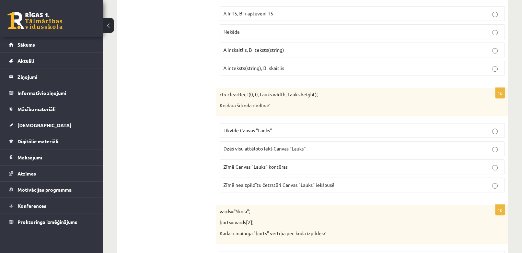
scroll to position [446, 0]
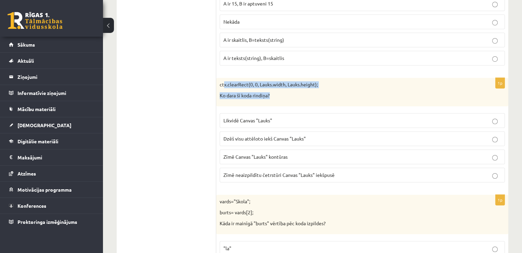
drag, startPoint x: 222, startPoint y: 81, endPoint x: 280, endPoint y: 94, distance: 59.1
click at [281, 95] on div "ctx.clearRect(0, 0, Lauks.width, Lauks.height); Ko dara šī koda rindiņa?" at bounding box center [362, 92] width 292 height 28
click at [283, 96] on p "Ko dara šī koda rindiņa?" at bounding box center [344, 95] width 251 height 7
drag, startPoint x: 271, startPoint y: 95, endPoint x: 214, endPoint y: 77, distance: 60.4
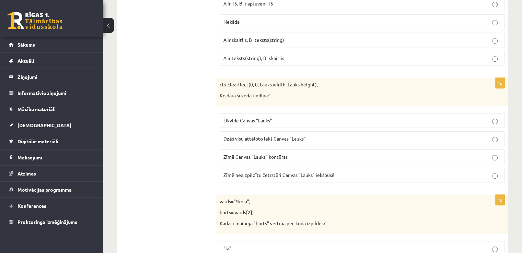
click at [278, 92] on p "Ko dara šī koda rindiņa?" at bounding box center [344, 95] width 251 height 7
drag, startPoint x: 264, startPoint y: 92, endPoint x: 218, endPoint y: 83, distance: 46.6
click at [218, 83] on div "ctx.clearRect(0, 0, Lauks.width, Lauks.height); Ko dara šī koda rindiņa?" at bounding box center [362, 92] width 292 height 28
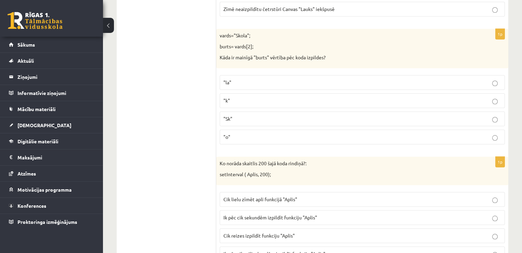
scroll to position [617, 0]
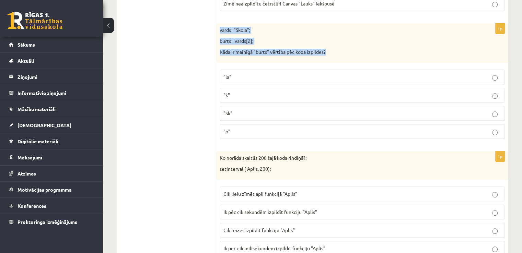
drag, startPoint x: 220, startPoint y: 24, endPoint x: 342, endPoint y: 50, distance: 123.8
click at [342, 50] on div "vards="Skola"; burts= vards[2]; Kāda ir mainīgā "burts" vērtība pēc koda izpild…" at bounding box center [362, 42] width 292 height 39
copy div "vards="Skola"; burts= vards[2]; Kāda ir mainīgā "burts" vērtība pēc koda izpild…"
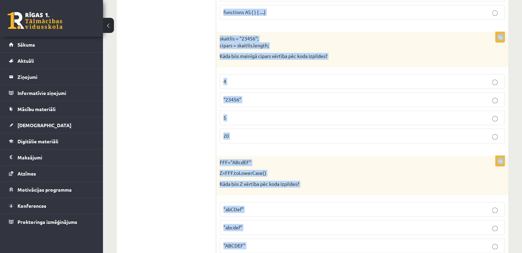
scroll to position [3458, 0]
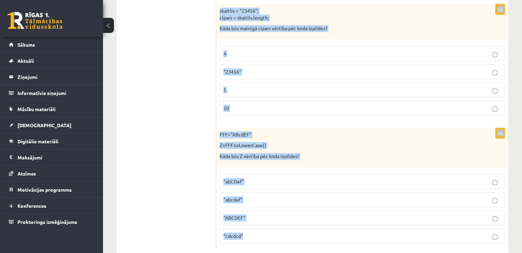
drag, startPoint x: 219, startPoint y: 95, endPoint x: 274, endPoint y: 234, distance: 149.0
copy form "lorem="Ipsum"; dolor= sitam[1]; Cons ad elitsed "doeiu" tempori utl etdo magnaa…"
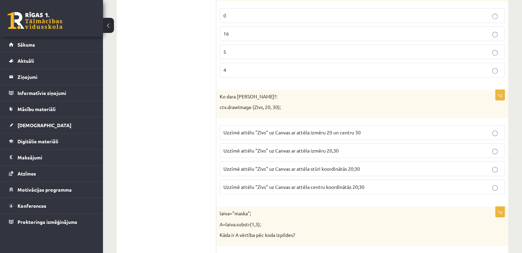
scroll to position [2370, 0]
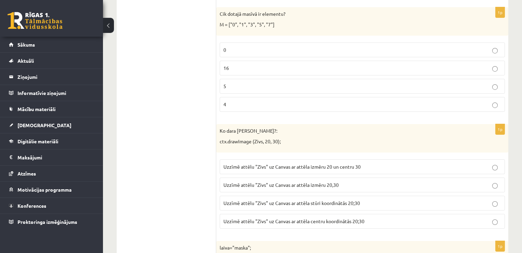
click at [261, 83] on p "5" at bounding box center [361, 86] width 277 height 7
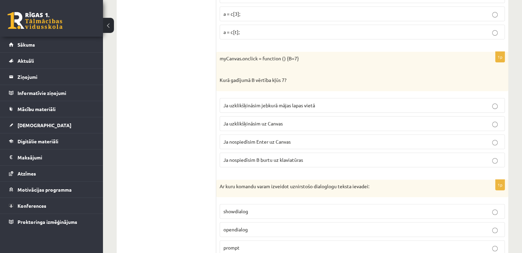
scroll to position [2815, 0]
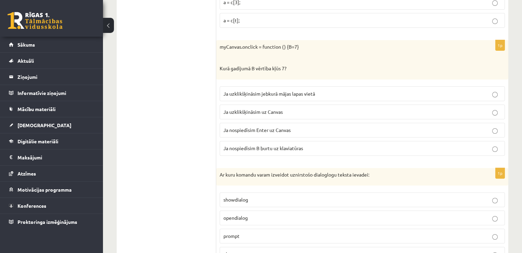
click at [490, 108] on p "Ja uzklikšķināsim uz Canvas" at bounding box center [361, 111] width 277 height 7
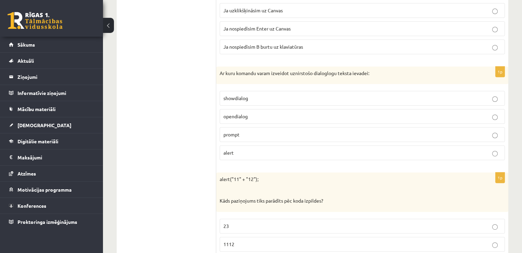
scroll to position [2918, 0]
click at [324, 130] on p "prompt" at bounding box center [361, 133] width 277 height 7
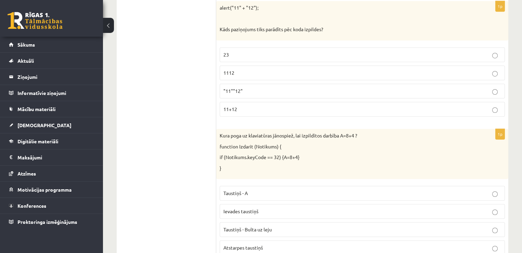
scroll to position [3090, 0]
click at [258, 64] on label "1112" at bounding box center [361, 71] width 285 height 15
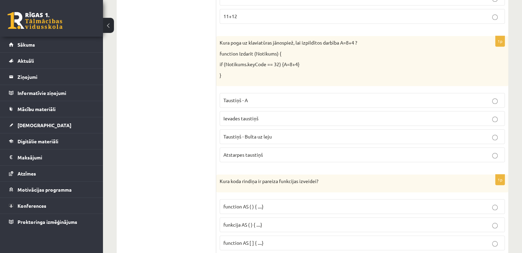
scroll to position [3193, 0]
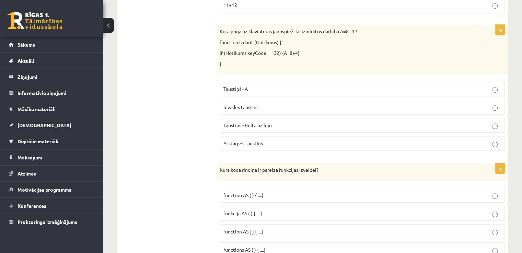
drag, startPoint x: 416, startPoint y: 131, endPoint x: 418, endPoint y: 135, distance: 5.2
click at [416, 140] on p "Atstarpes taustiņš" at bounding box center [361, 143] width 277 height 7
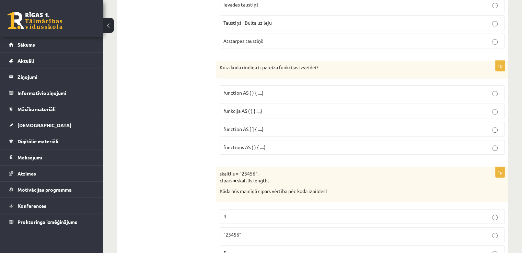
scroll to position [3295, 0]
click at [237, 144] on span "functions AS ( ) { ....}" at bounding box center [244, 147] width 42 height 6
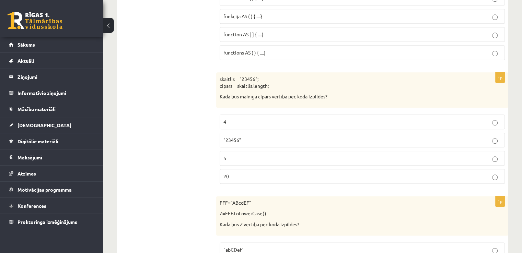
scroll to position [3398, 0]
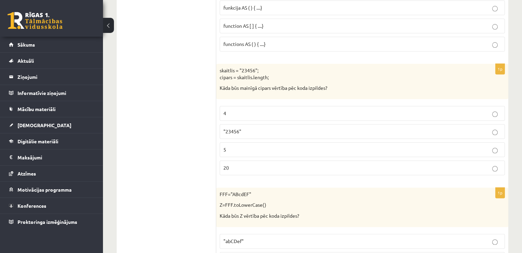
click at [362, 146] on p "5" at bounding box center [361, 149] width 277 height 7
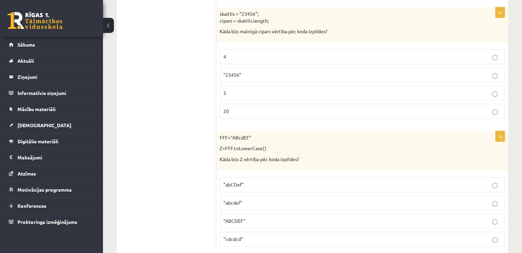
scroll to position [3458, 0]
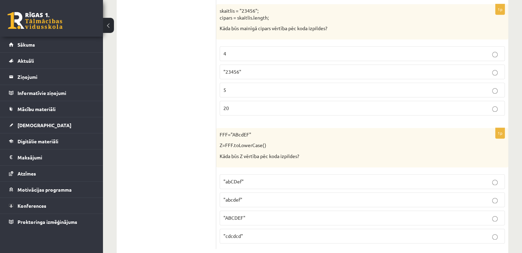
click at [278, 196] on p ""abcdef"" at bounding box center [361, 199] width 277 height 7
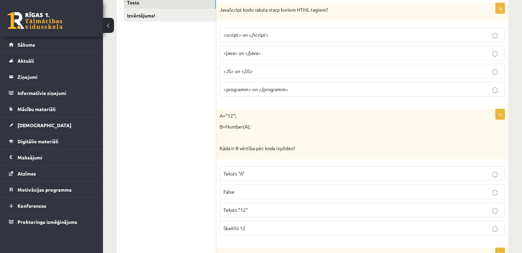
scroll to position [103, 0]
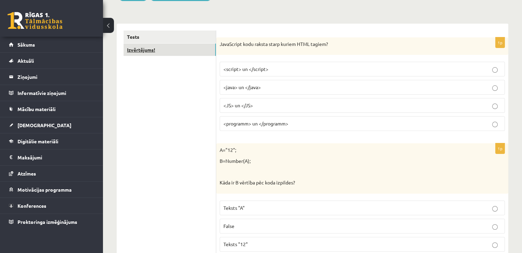
click at [134, 48] on link "Izvērtējums!" at bounding box center [169, 50] width 92 height 13
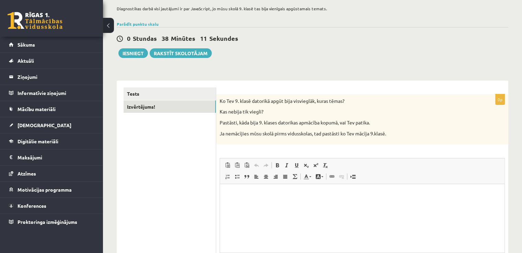
scroll to position [0, 0]
click at [133, 54] on button "Iesniegt" at bounding box center [132, 53] width 29 height 10
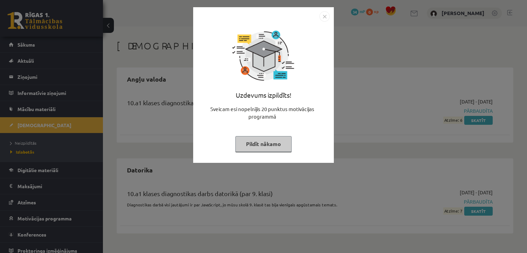
click at [325, 11] on img "Close" at bounding box center [324, 16] width 10 height 10
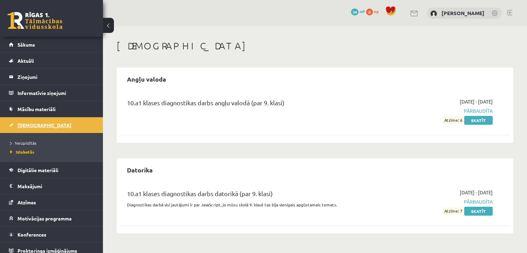
click at [36, 125] on span "[DEMOGRAPHIC_DATA]" at bounding box center [44, 125] width 54 height 6
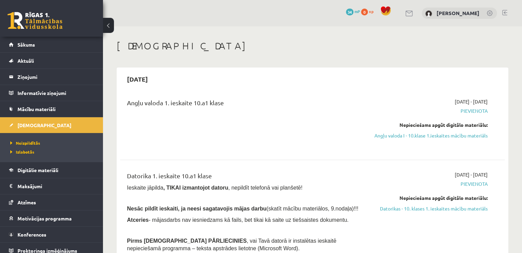
click at [506, 14] on link at bounding box center [504, 12] width 5 height 5
